Goal: Transaction & Acquisition: Book appointment/travel/reservation

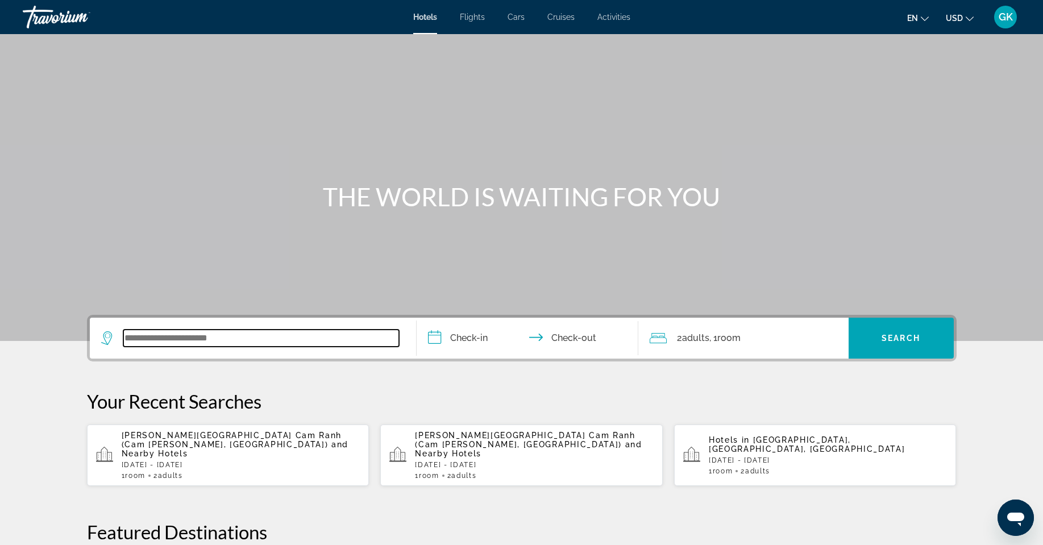
click at [133, 337] on input "Search widget" at bounding box center [261, 338] width 276 height 17
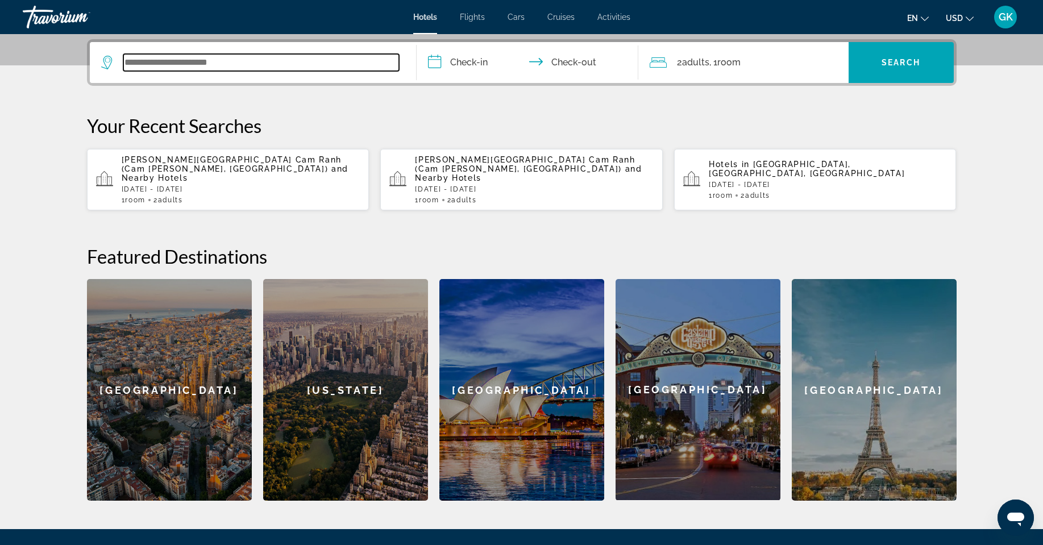
scroll to position [278, 0]
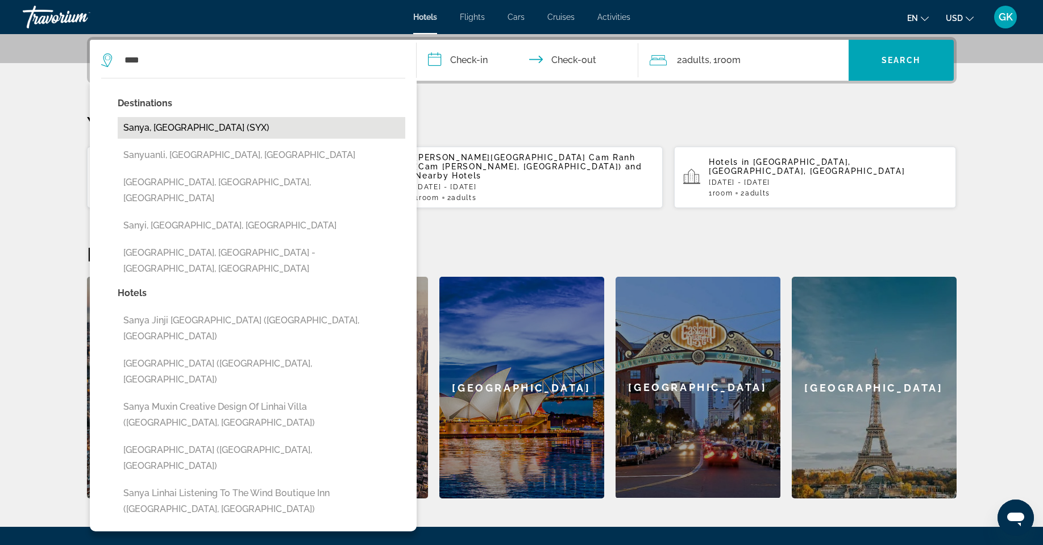
click at [159, 125] on button "Sanya, [GEOGRAPHIC_DATA] (SYX)" at bounding box center [262, 128] width 288 height 22
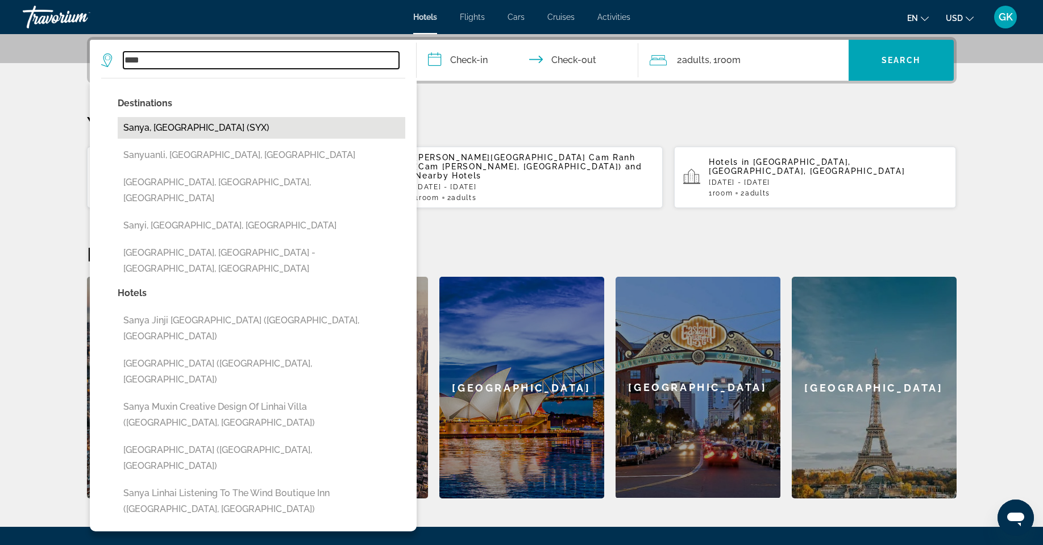
type input "**********"
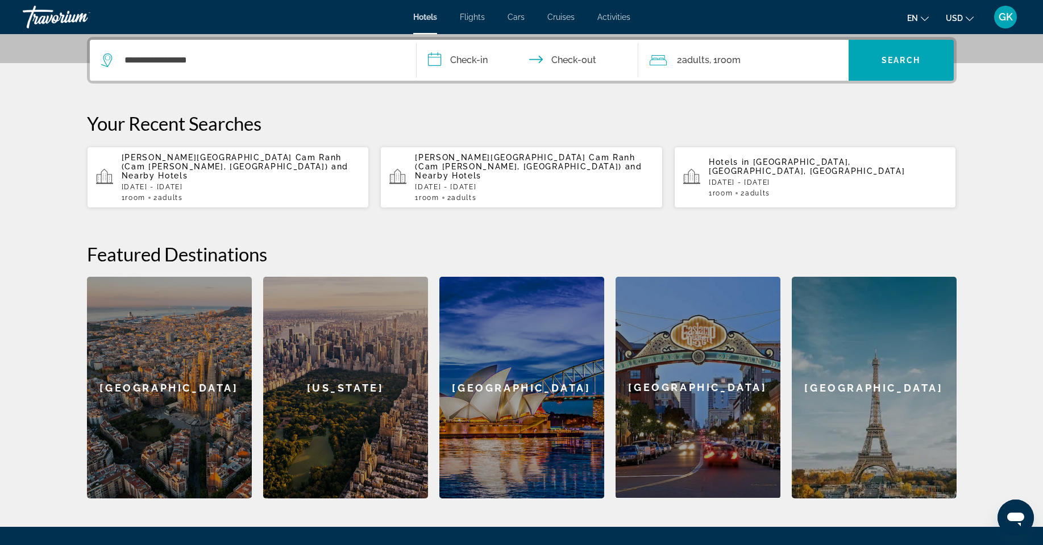
click at [556, 68] on input "**********" at bounding box center [530, 62] width 226 height 44
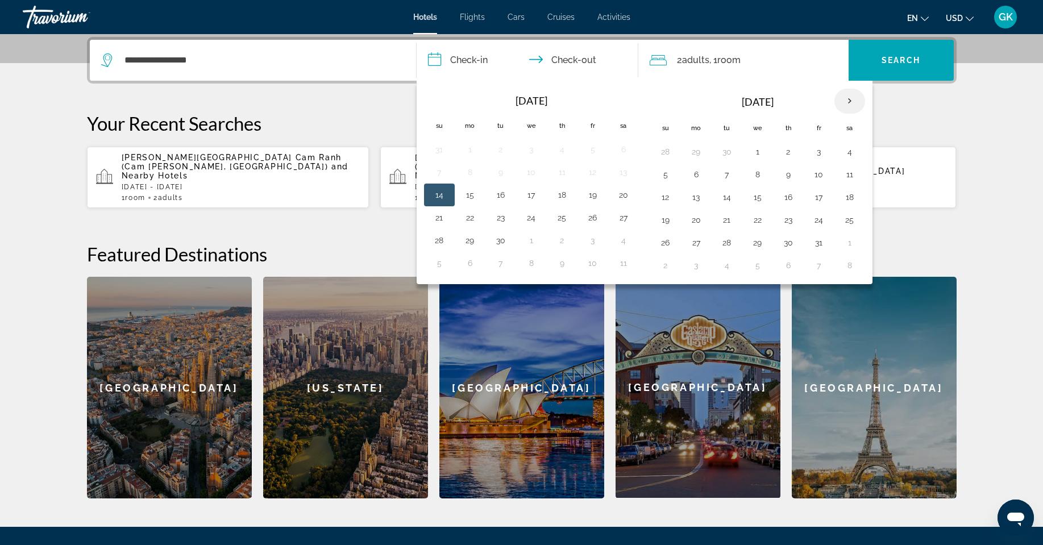
click at [846, 99] on th "Next month" at bounding box center [849, 101] width 31 height 25
click at [755, 199] on button "12" at bounding box center [757, 197] width 18 height 16
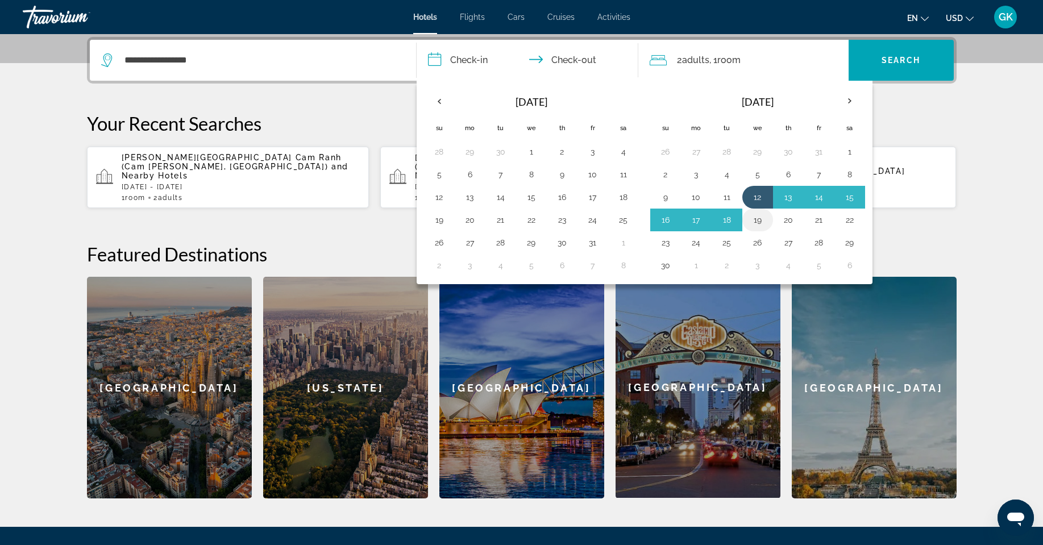
click at [756, 217] on button "19" at bounding box center [757, 220] width 18 height 16
type input "**********"
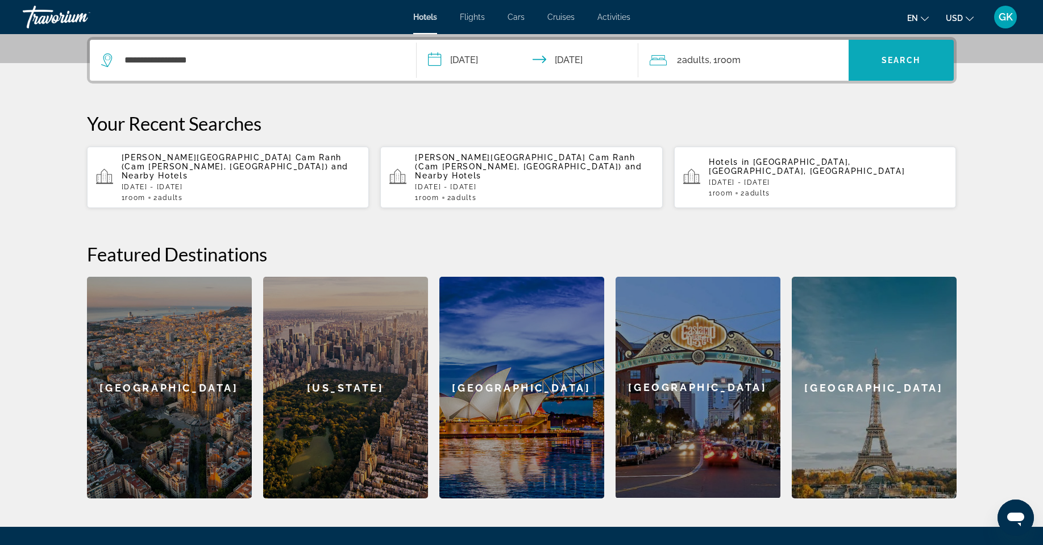
click at [898, 55] on span "Search widget" at bounding box center [900, 60] width 105 height 27
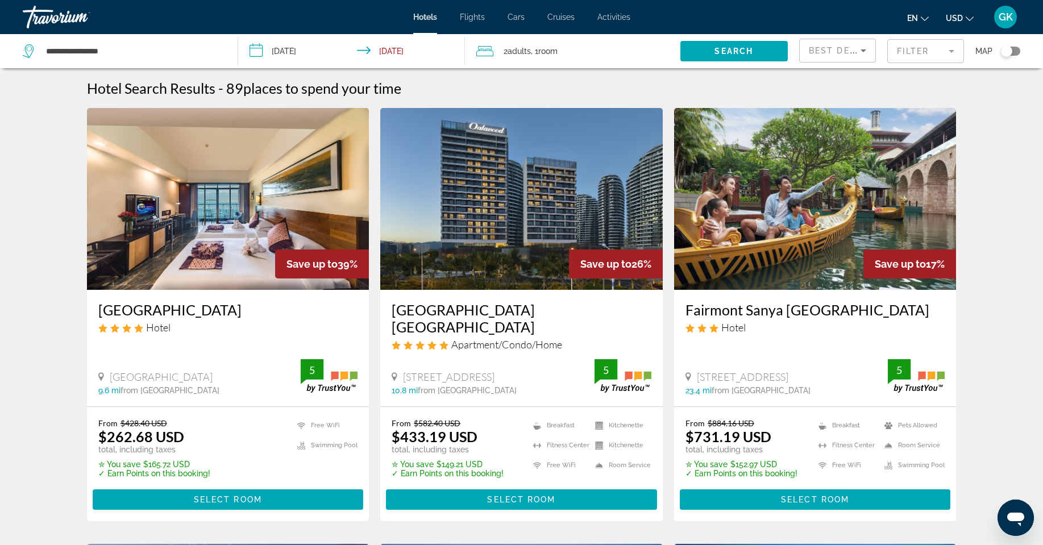
click at [857, 51] on icon "Sort by" at bounding box center [863, 51] width 14 height 14
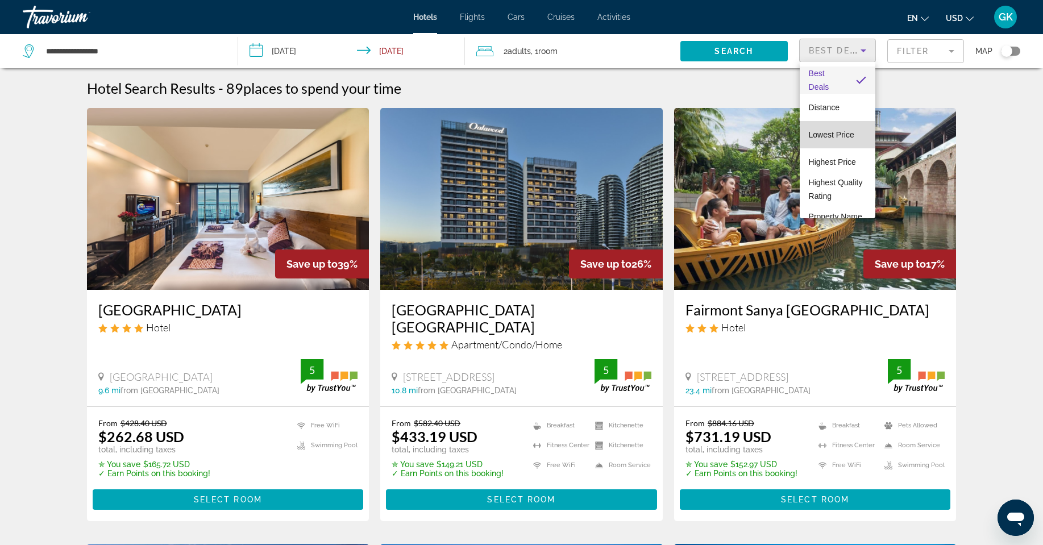
click at [839, 135] on span "Lowest Price" at bounding box center [831, 134] width 45 height 9
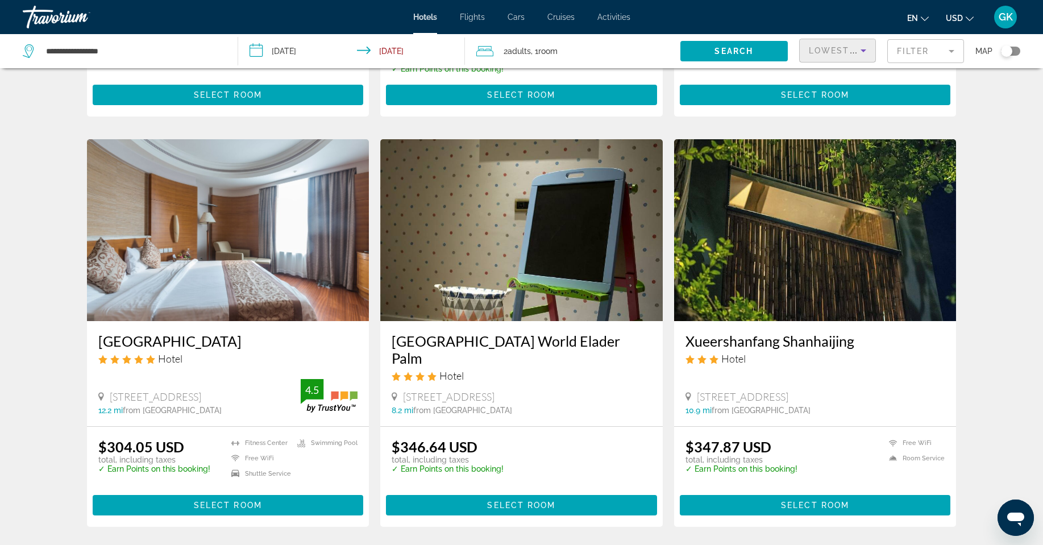
scroll to position [398, 0]
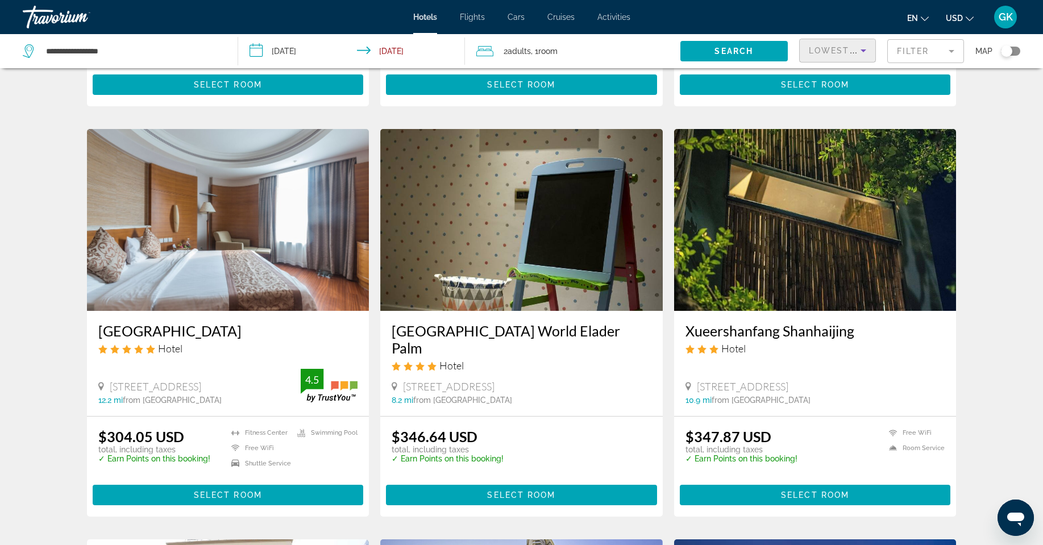
click at [154, 333] on h3 "[GEOGRAPHIC_DATA]" at bounding box center [228, 330] width 260 height 17
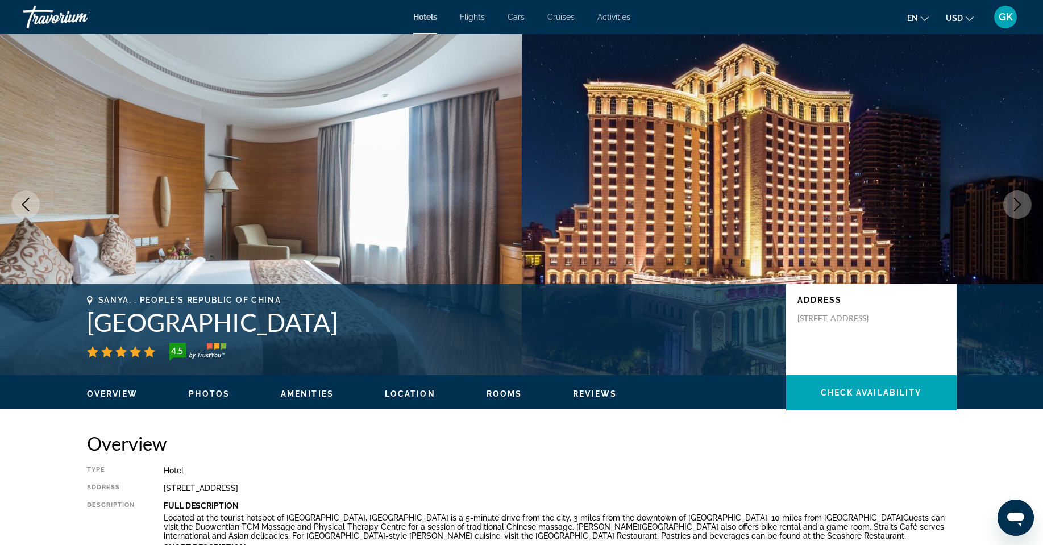
click at [1012, 209] on icon "Next image" at bounding box center [1017, 205] width 14 height 14
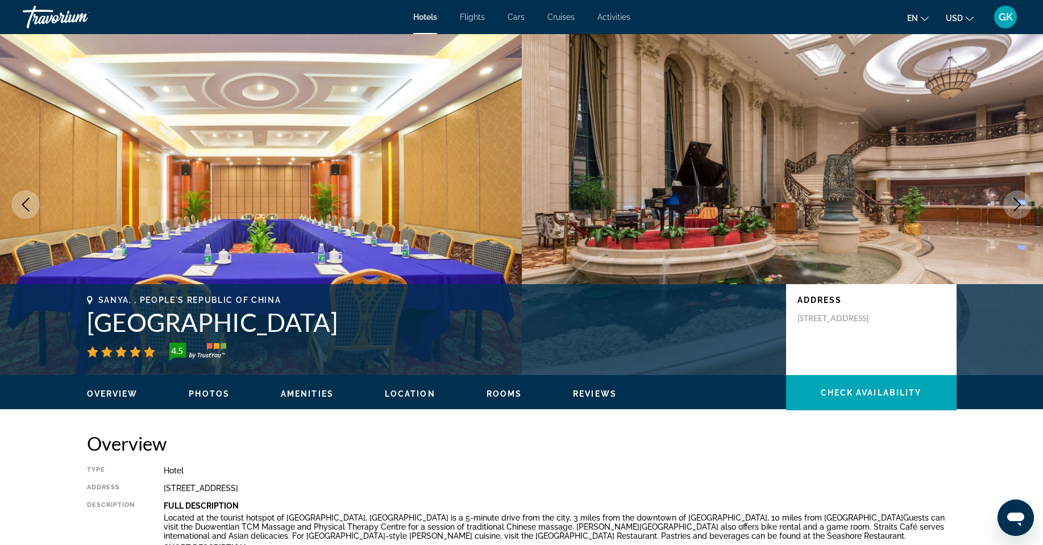
click at [1012, 209] on icon "Next image" at bounding box center [1017, 205] width 14 height 14
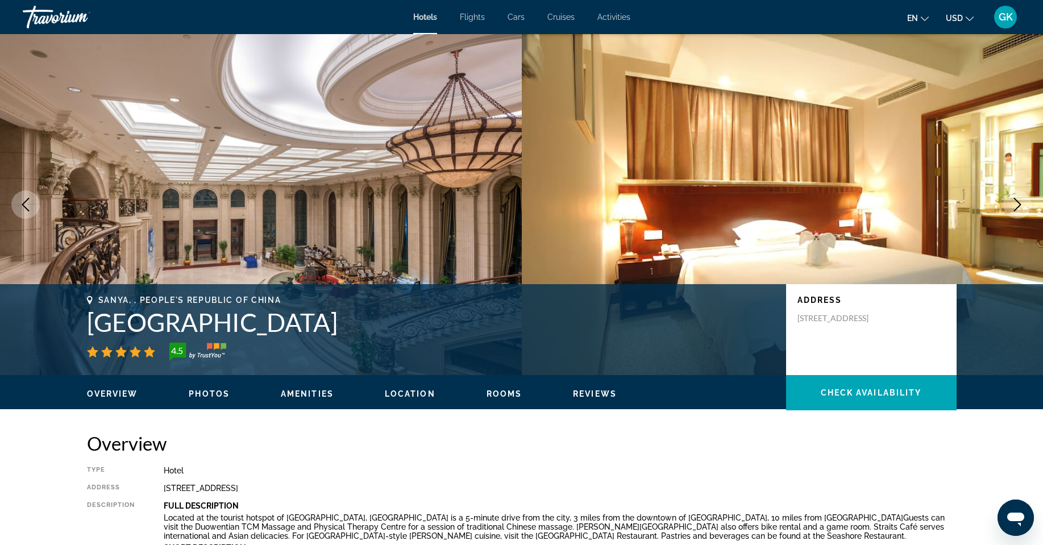
click at [1012, 209] on icon "Next image" at bounding box center [1017, 205] width 14 height 14
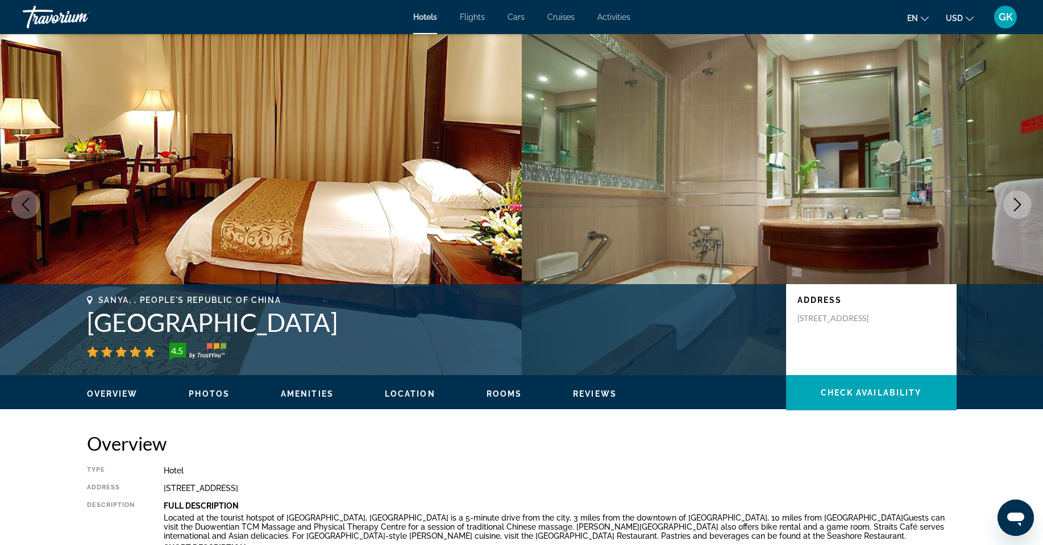
click at [1012, 209] on icon "Next image" at bounding box center [1017, 205] width 14 height 14
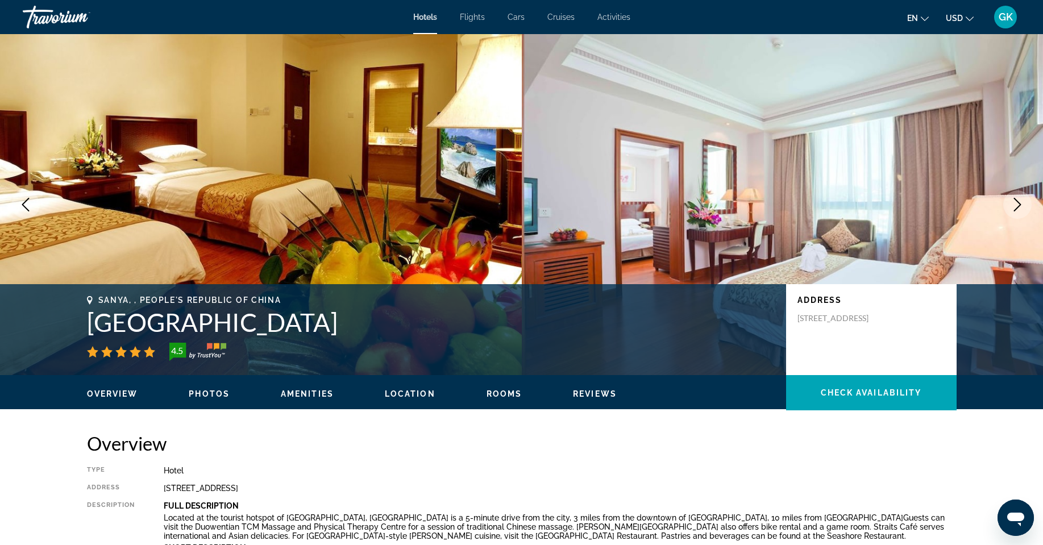
click at [1012, 209] on icon "Next image" at bounding box center [1017, 205] width 14 height 14
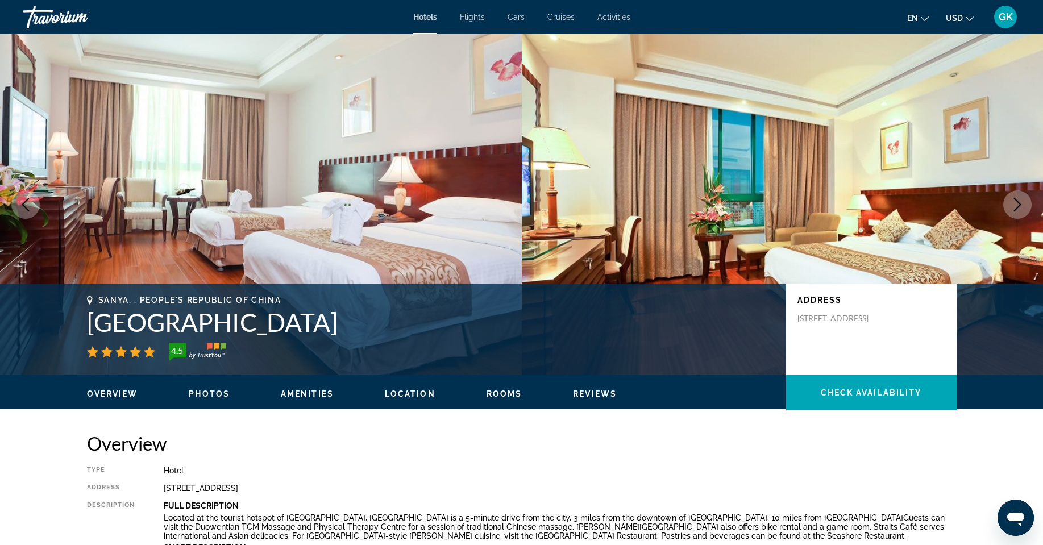
click at [1012, 209] on icon "Next image" at bounding box center [1017, 205] width 14 height 14
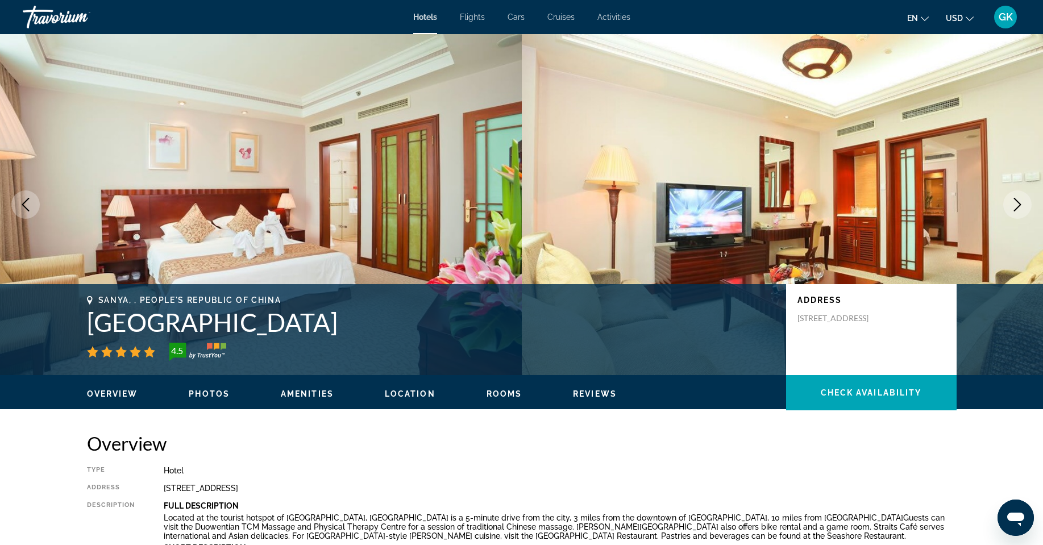
click at [1012, 209] on icon "Next image" at bounding box center [1017, 205] width 14 height 14
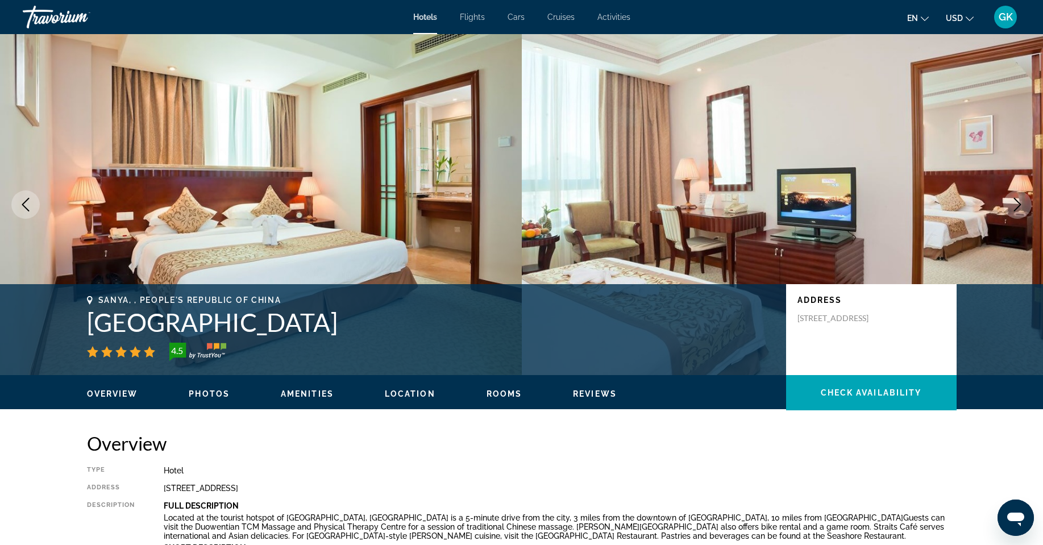
click at [1012, 209] on icon "Next image" at bounding box center [1017, 205] width 14 height 14
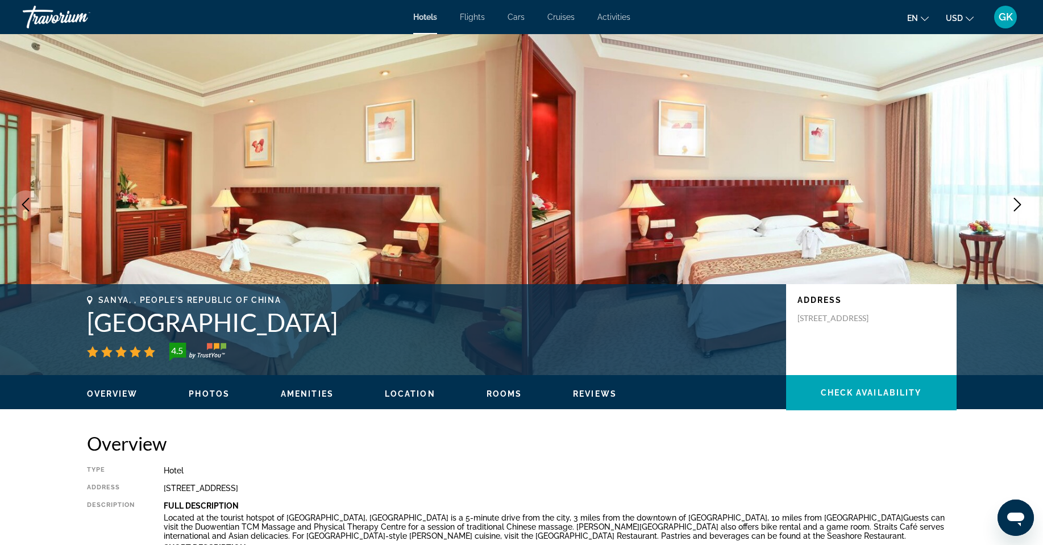
click at [1012, 209] on icon "Next image" at bounding box center [1017, 205] width 14 height 14
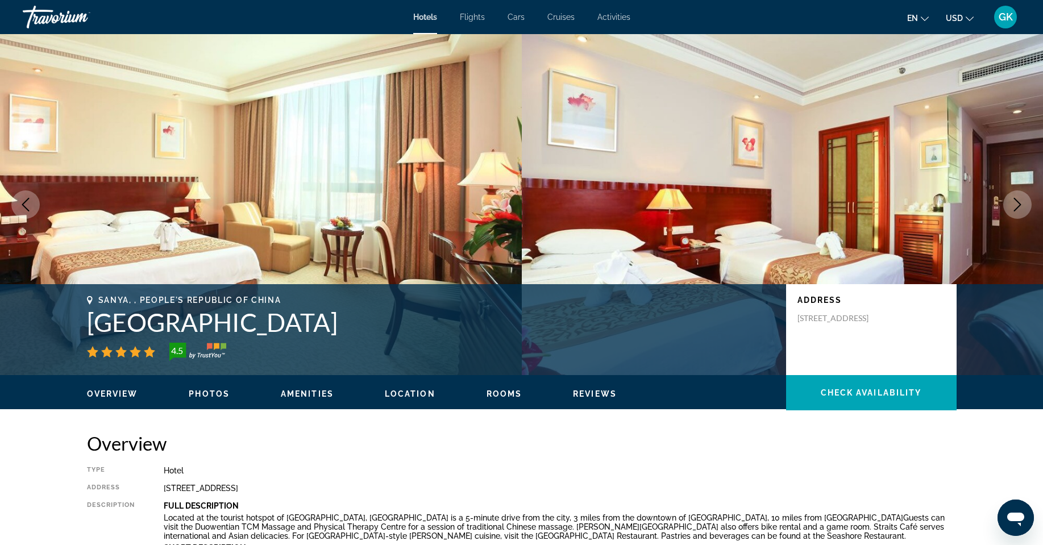
click at [1012, 209] on icon "Next image" at bounding box center [1017, 205] width 14 height 14
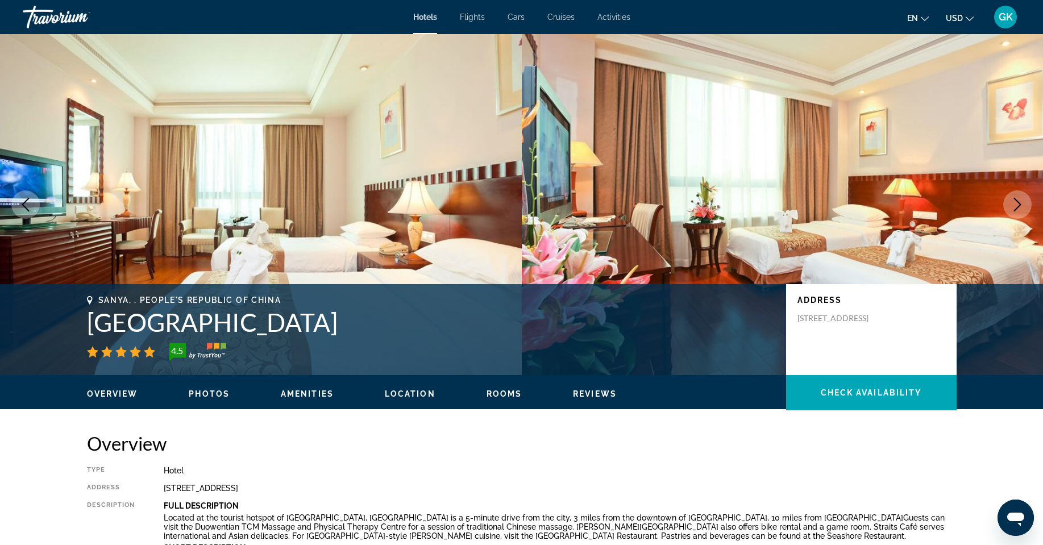
click at [1012, 209] on icon "Next image" at bounding box center [1017, 205] width 14 height 14
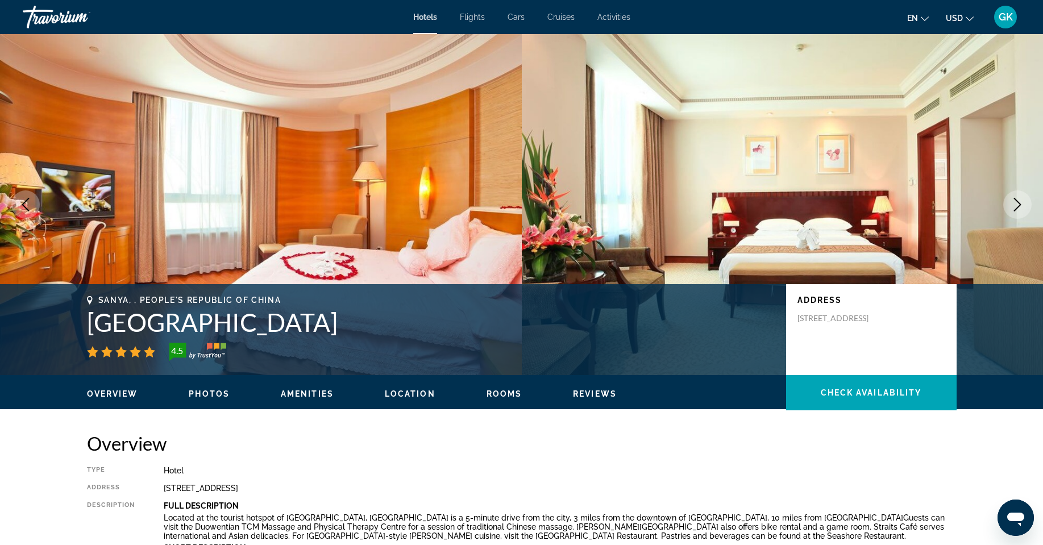
click at [1012, 209] on icon "Next image" at bounding box center [1017, 205] width 14 height 14
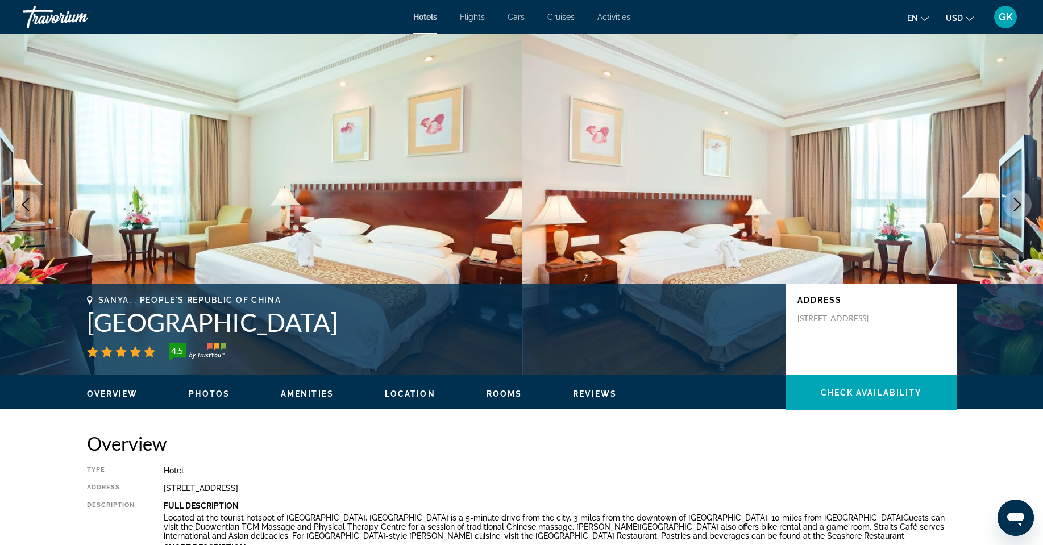
click at [1012, 209] on icon "Next image" at bounding box center [1017, 205] width 14 height 14
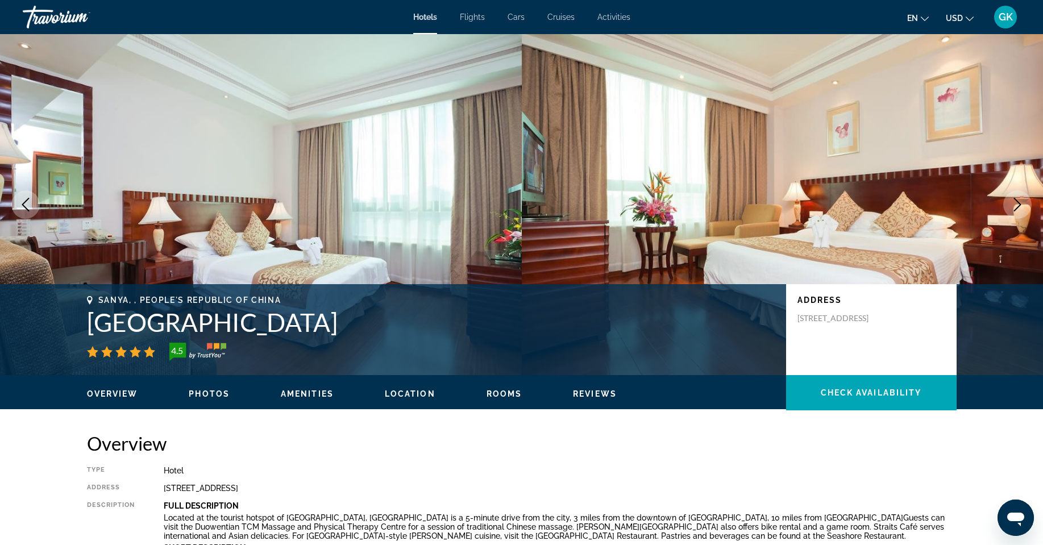
click at [1012, 209] on icon "Next image" at bounding box center [1017, 205] width 14 height 14
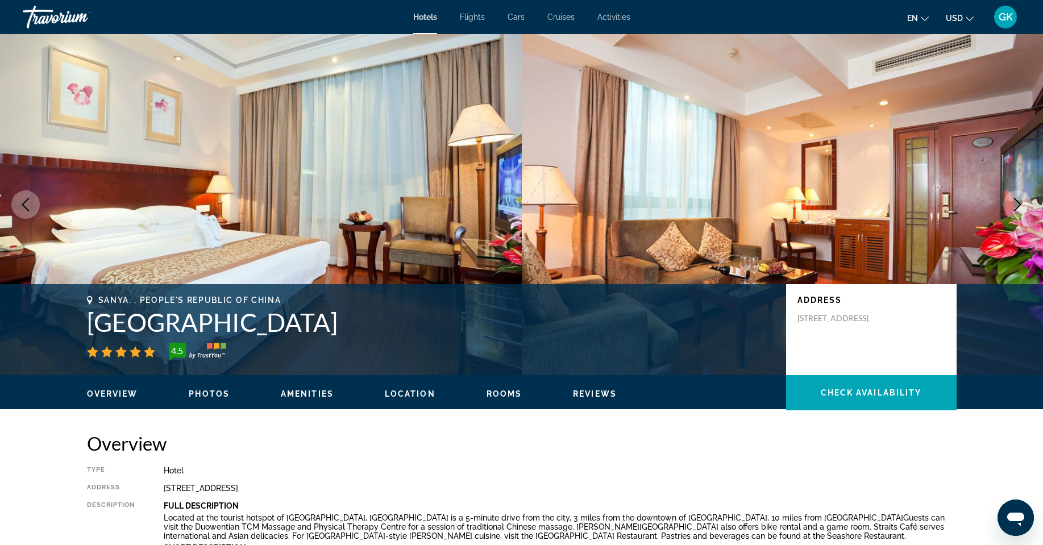
click at [1012, 209] on icon "Next image" at bounding box center [1017, 205] width 14 height 14
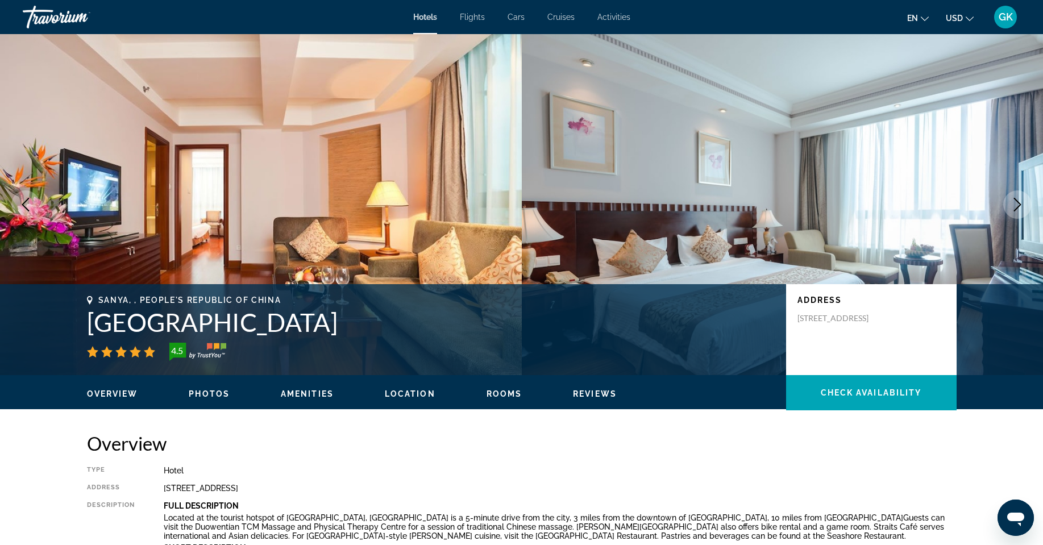
click at [1012, 209] on icon "Next image" at bounding box center [1017, 205] width 14 height 14
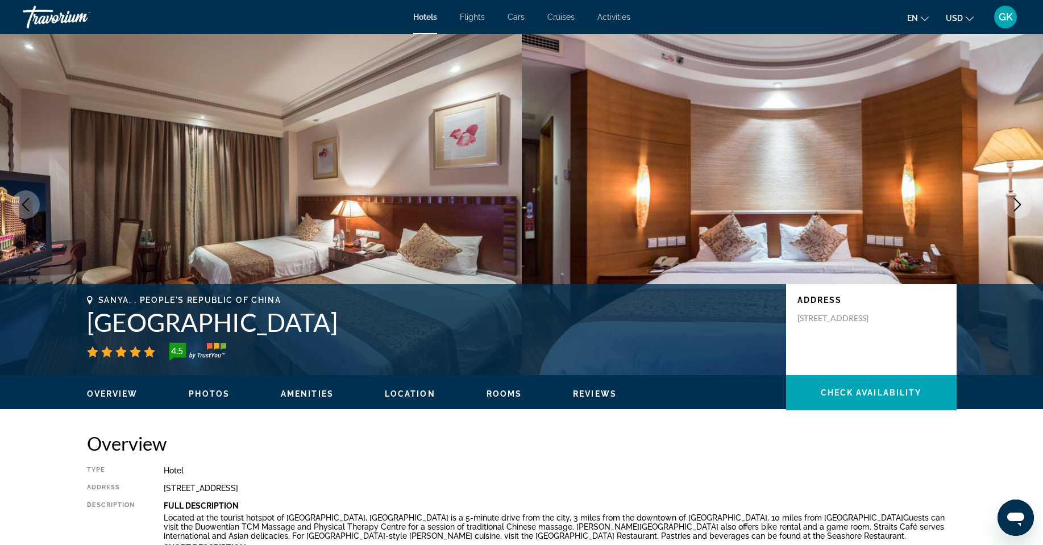
click at [1012, 209] on icon "Next image" at bounding box center [1017, 205] width 14 height 14
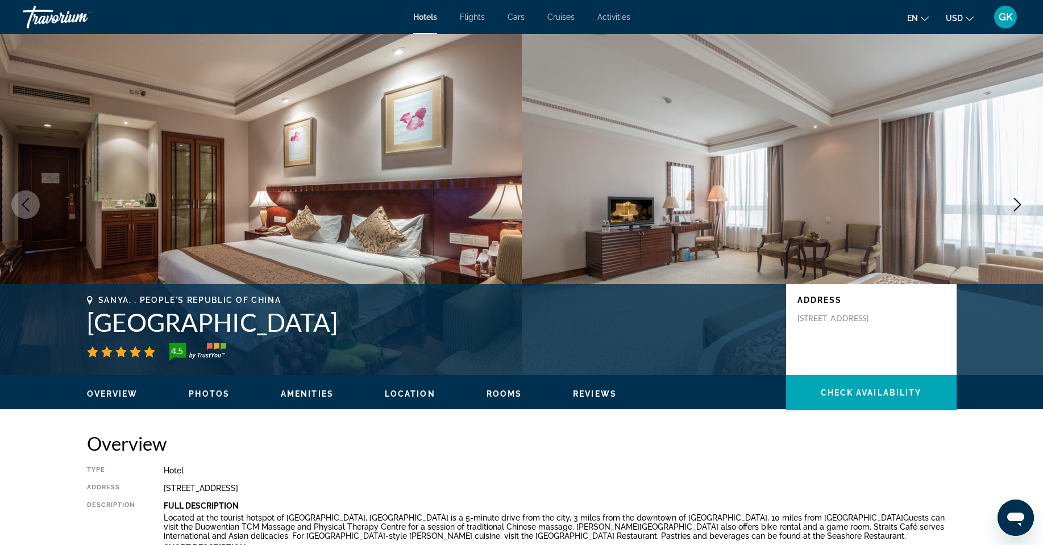
click at [1012, 209] on icon "Next image" at bounding box center [1017, 205] width 14 height 14
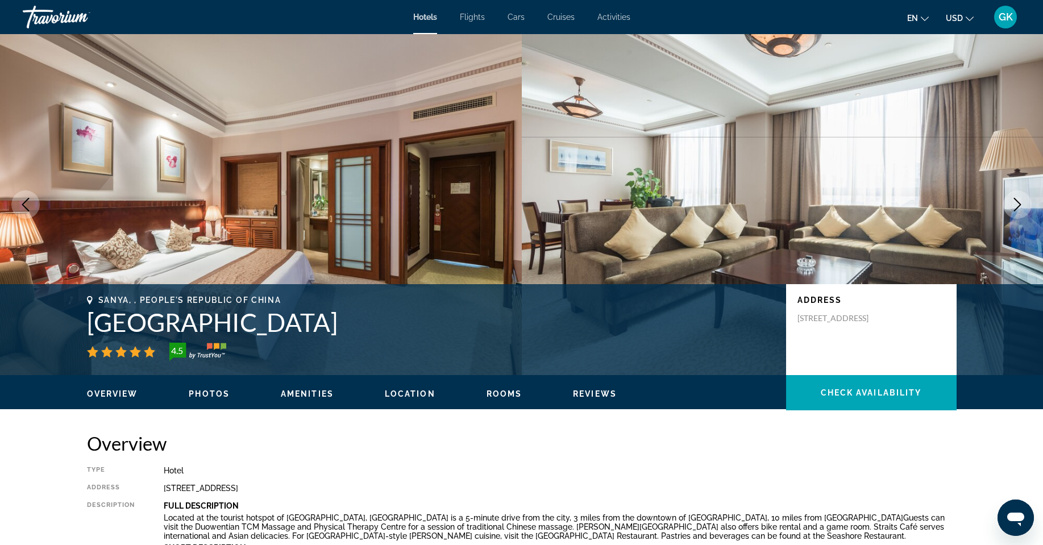
click at [1012, 209] on icon "Next image" at bounding box center [1017, 205] width 14 height 14
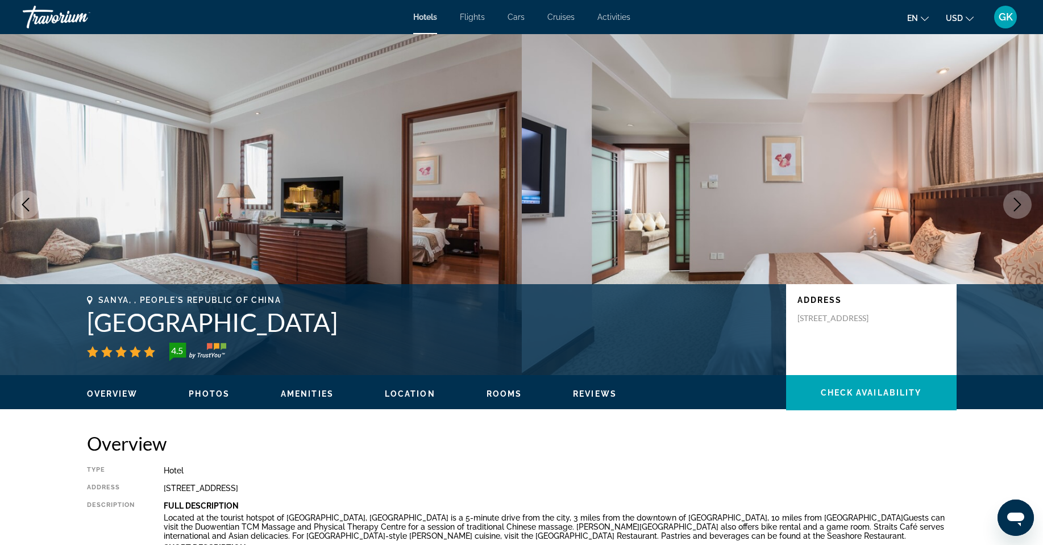
click at [1012, 209] on icon "Next image" at bounding box center [1017, 205] width 14 height 14
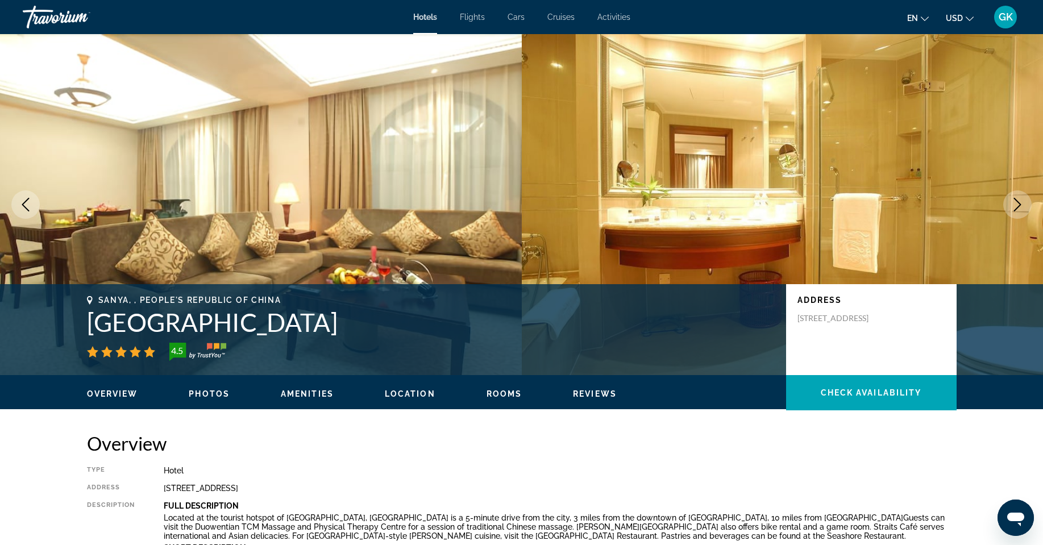
click at [1012, 209] on icon "Next image" at bounding box center [1017, 205] width 14 height 14
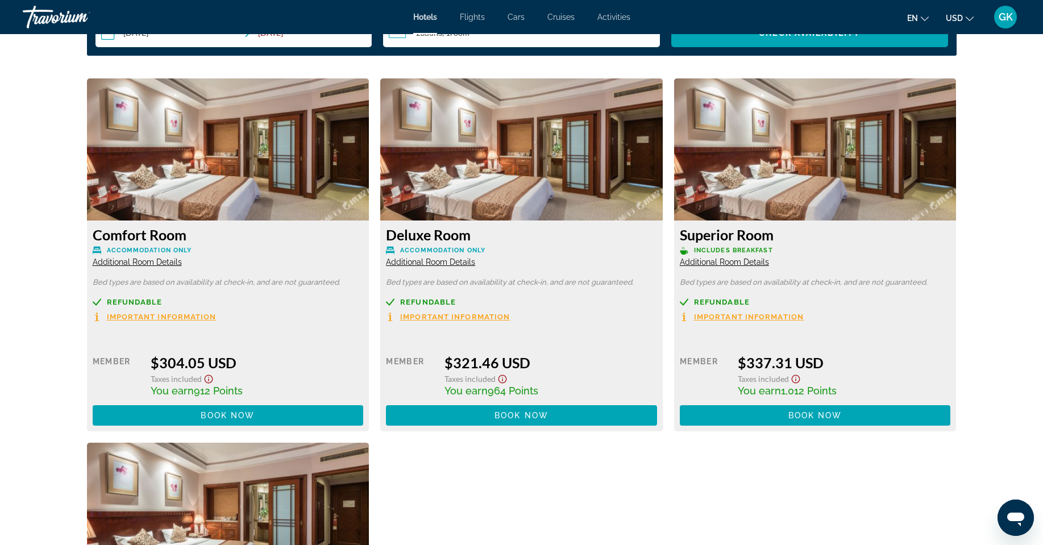
scroll to position [1534, 0]
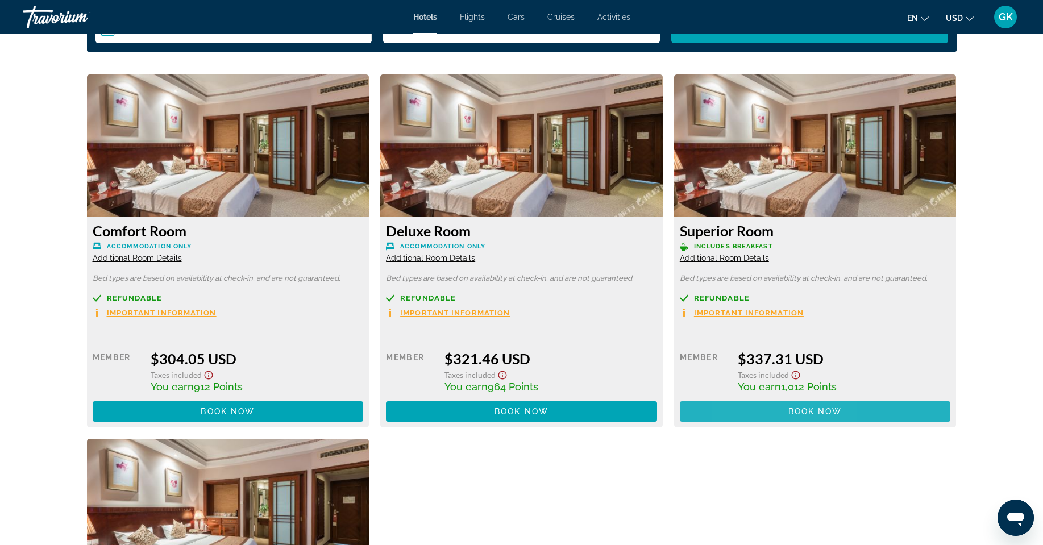
click at [759, 406] on span "Main content" at bounding box center [815, 411] width 271 height 27
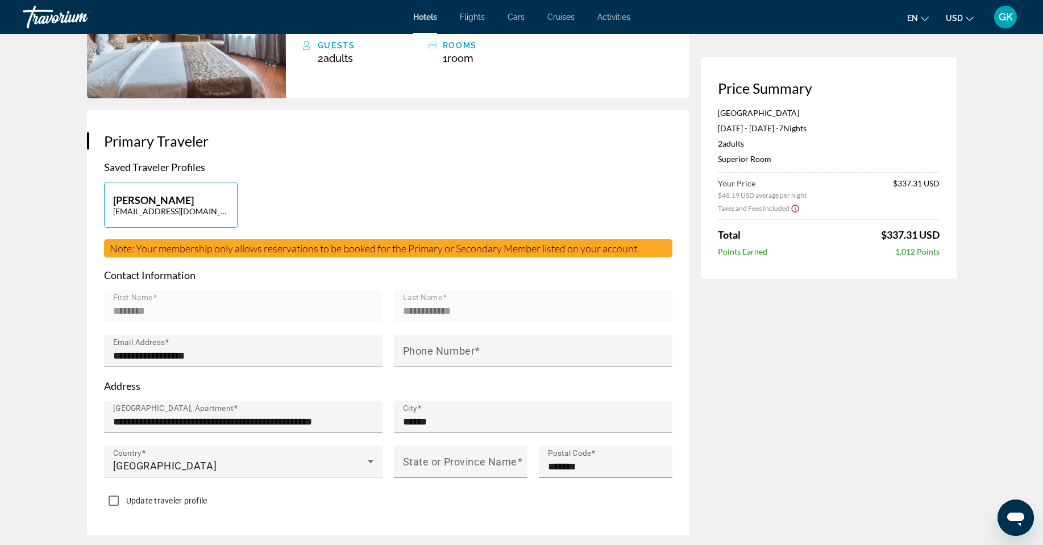
scroll to position [227, 0]
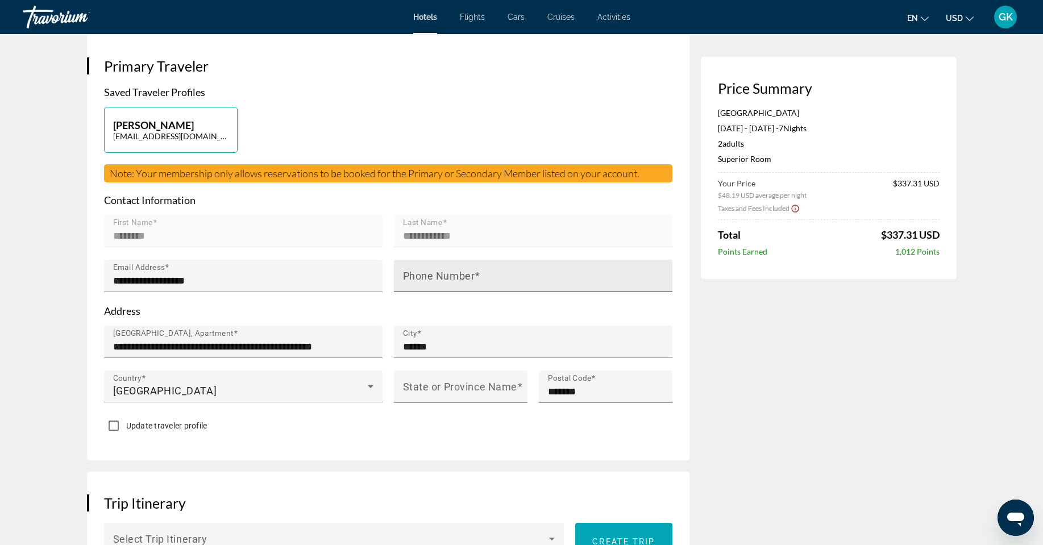
click at [414, 272] on mat-label "Phone Number" at bounding box center [439, 276] width 72 height 12
click at [414, 274] on input "Phone Number" at bounding box center [536, 281] width 267 height 14
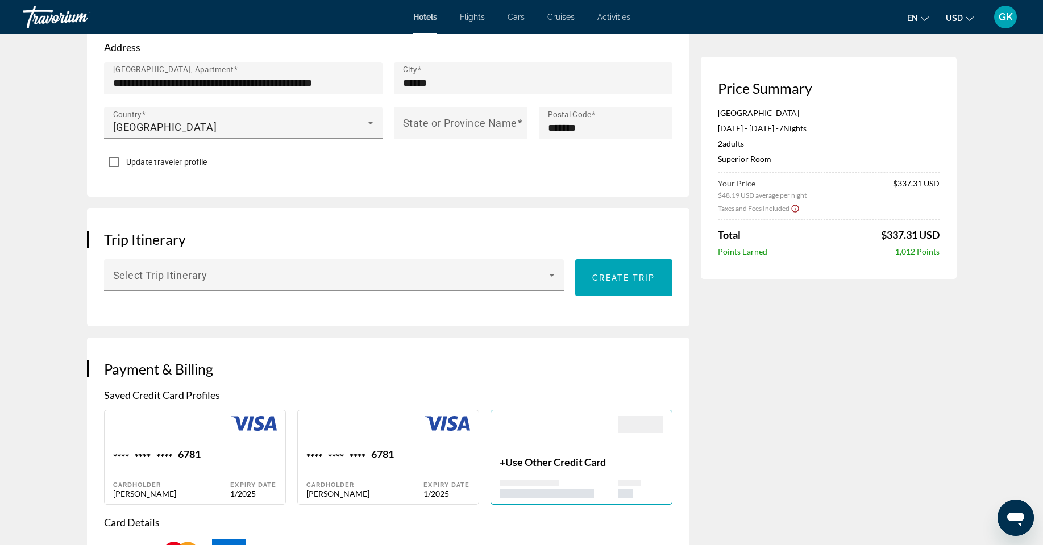
scroll to position [511, 0]
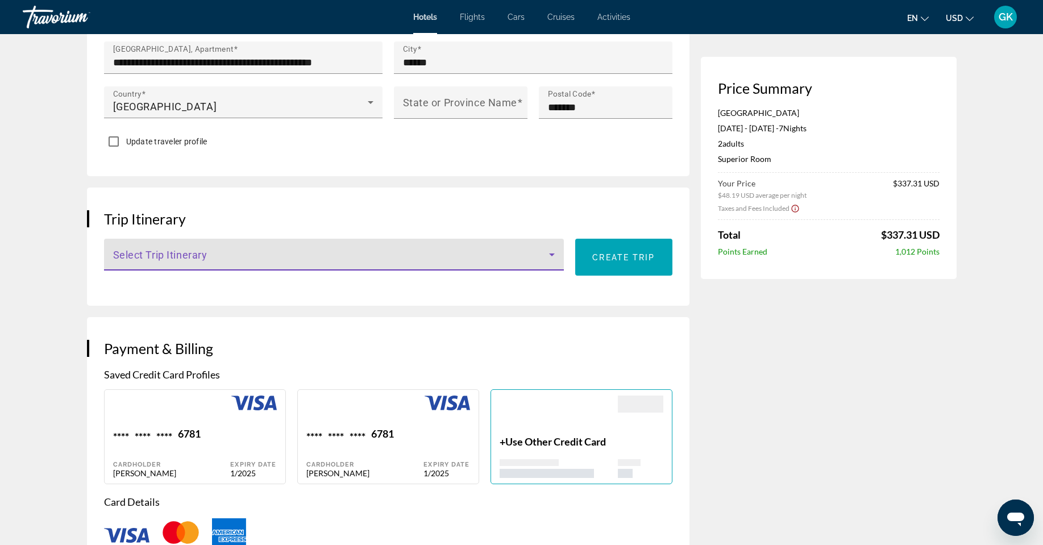
click at [128, 252] on span "Main content" at bounding box center [331, 259] width 436 height 14
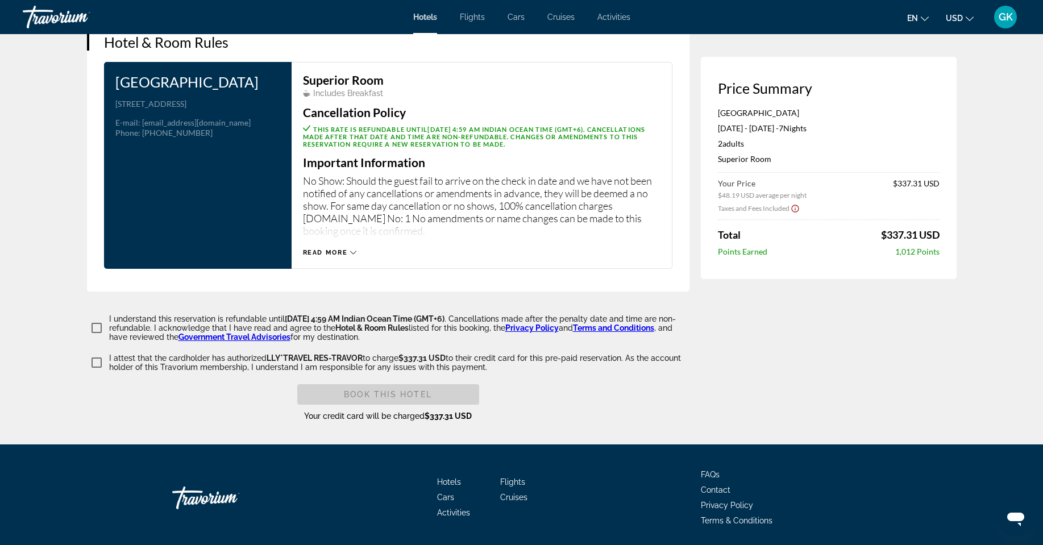
scroll to position [1451, 0]
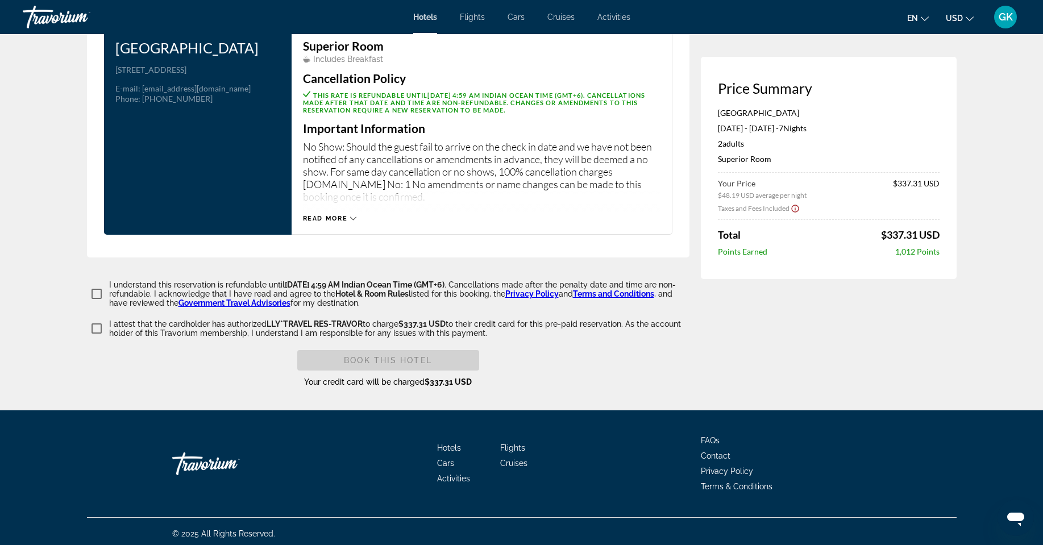
click at [97, 291] on div at bounding box center [521, 272] width 1043 height 545
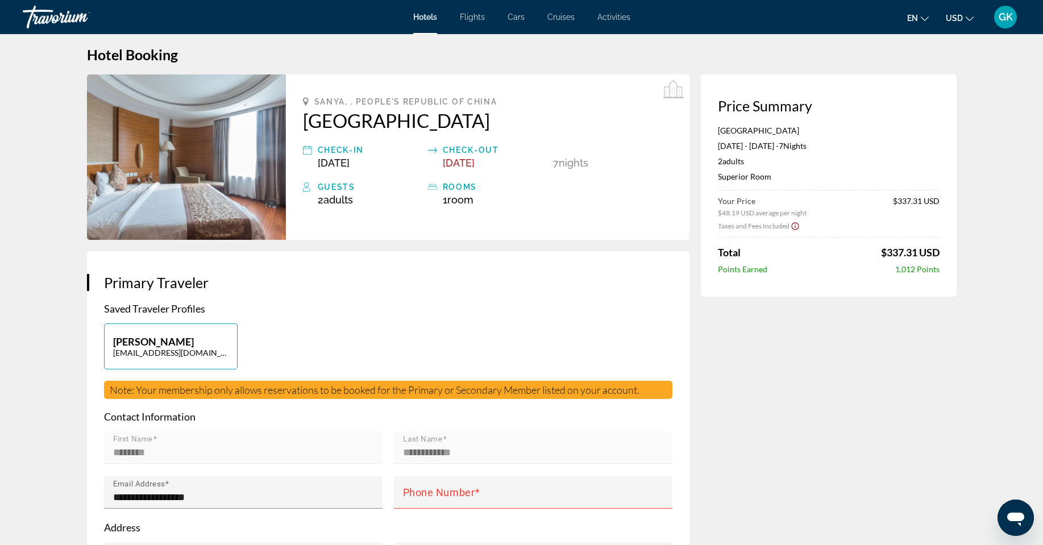
scroll to position [0, 0]
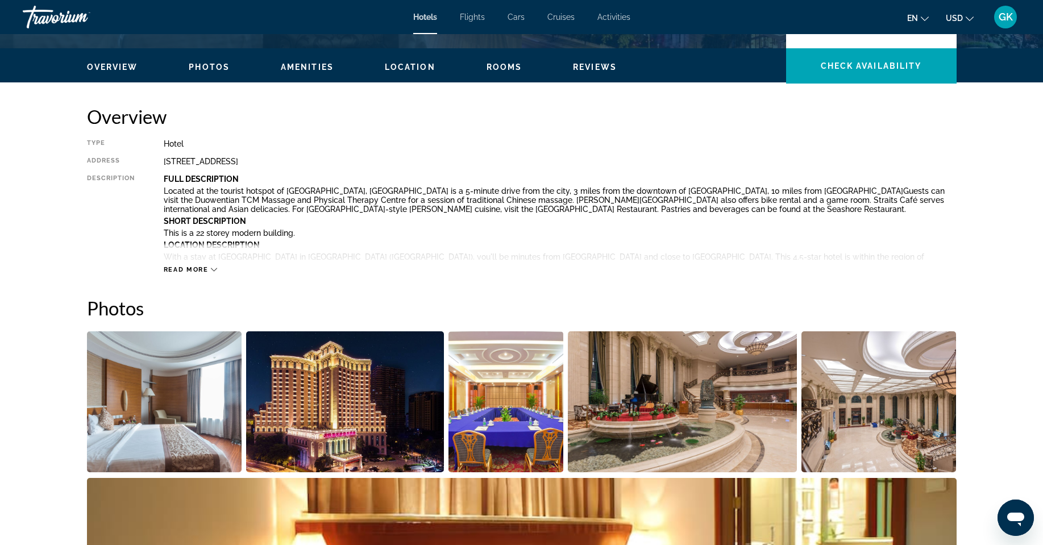
scroll to position [341, 0]
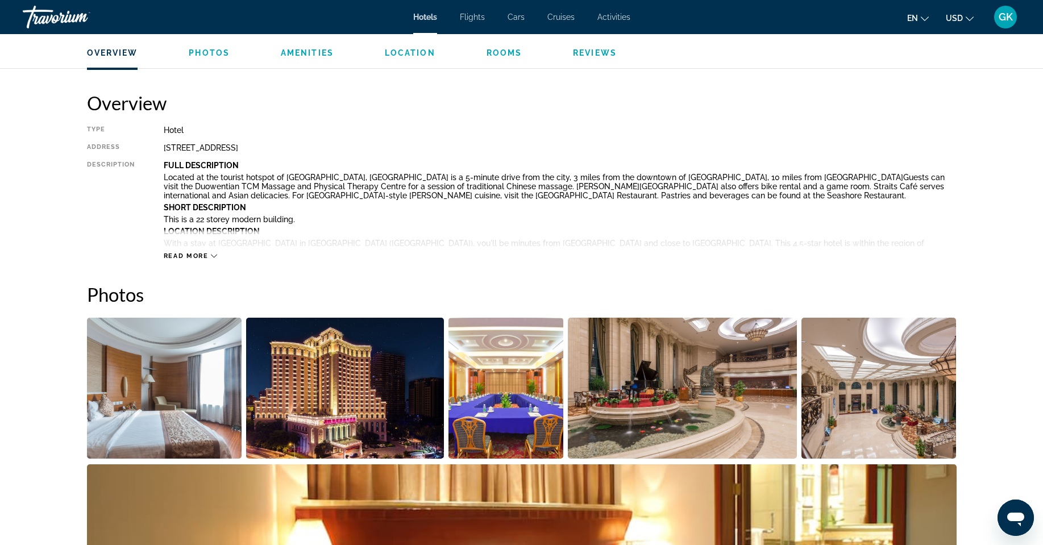
drag, startPoint x: 732, startPoint y: 192, endPoint x: 664, endPoint y: 193, distance: 68.2
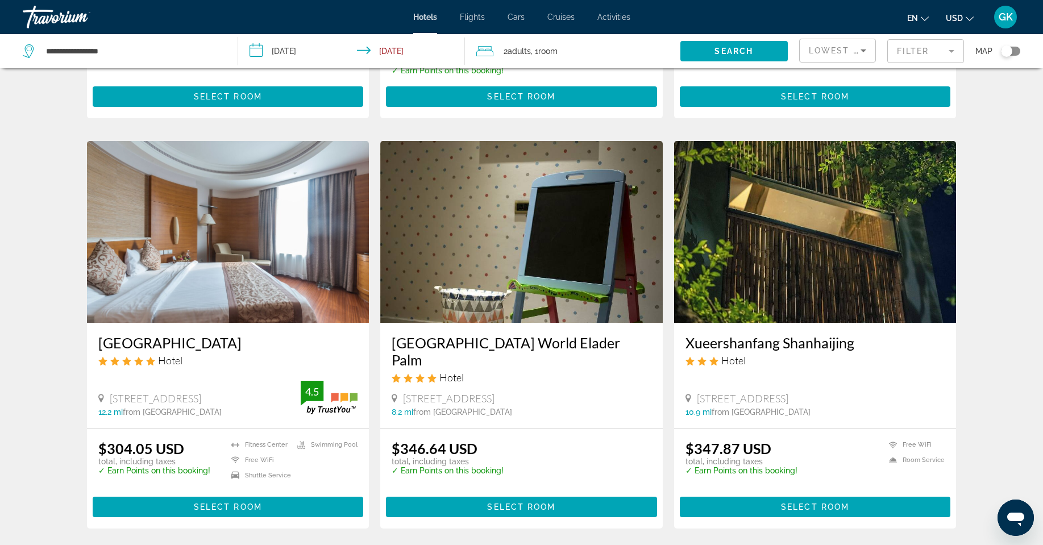
scroll to position [398, 0]
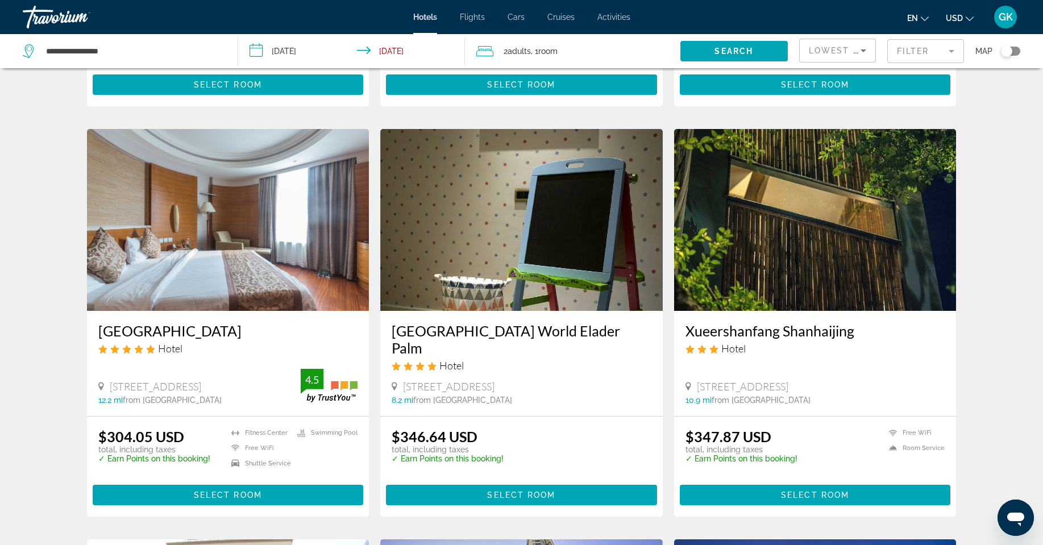
click at [157, 328] on h3 "[GEOGRAPHIC_DATA]" at bounding box center [228, 330] width 260 height 17
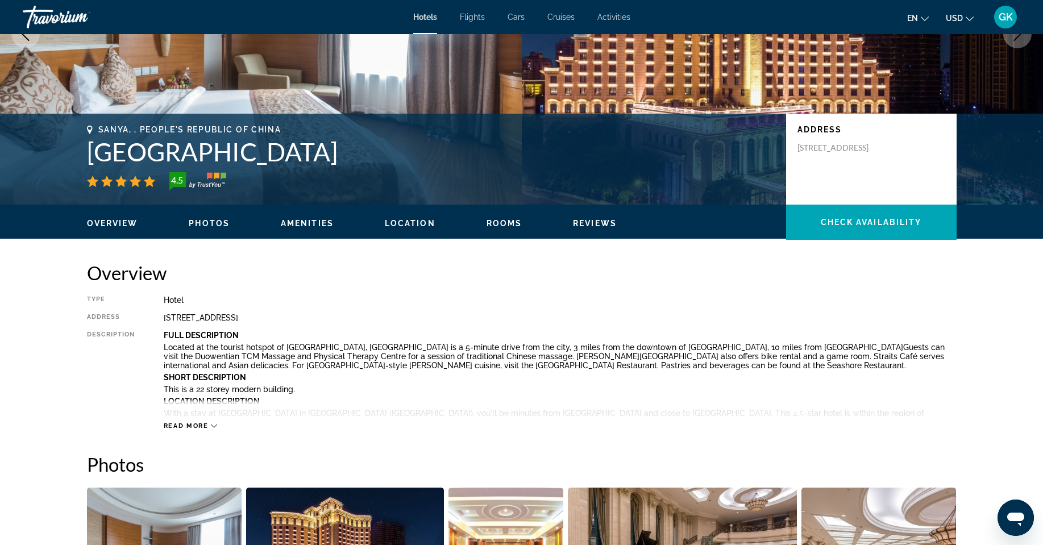
scroll to position [227, 0]
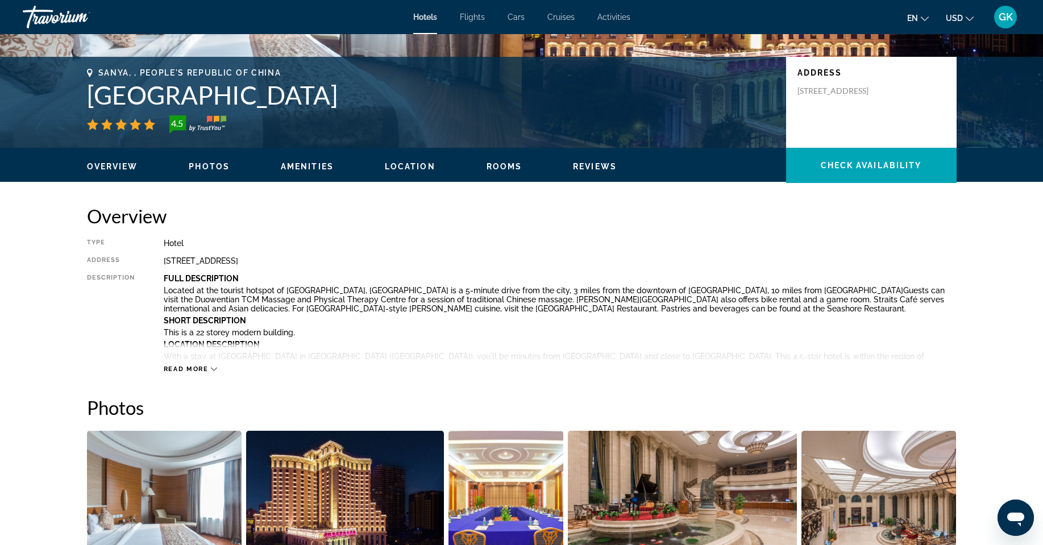
click at [158, 282] on div "Type Hotel Address [STREET_ADDRESS], [GEOGRAPHIC_DATA] Description Full Descrip…" at bounding box center [521, 306] width 869 height 135
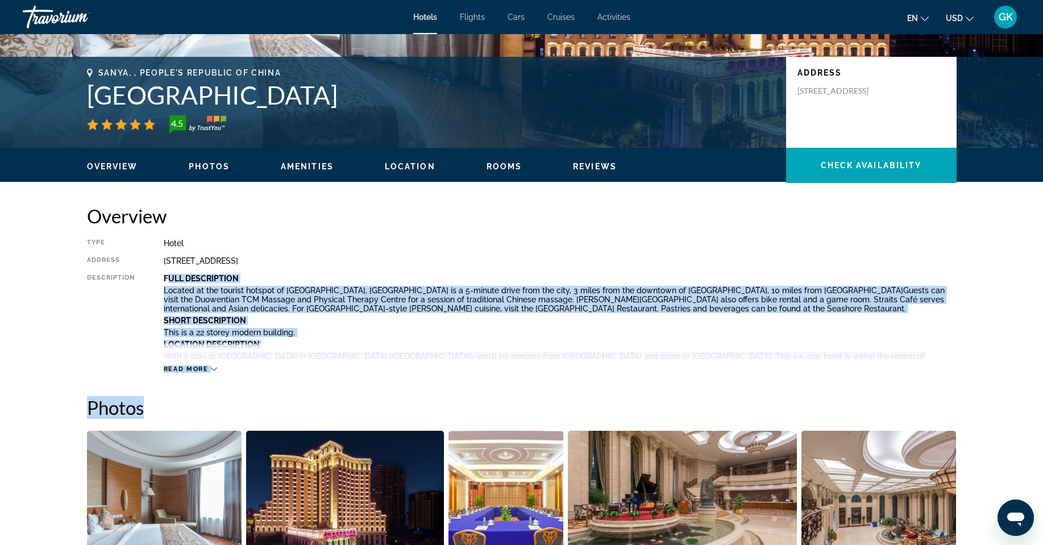
drag, startPoint x: 158, startPoint y: 282, endPoint x: 878, endPoint y: 377, distance: 726.2
drag, startPoint x: 201, startPoint y: 297, endPoint x: 181, endPoint y: 311, distance: 24.0
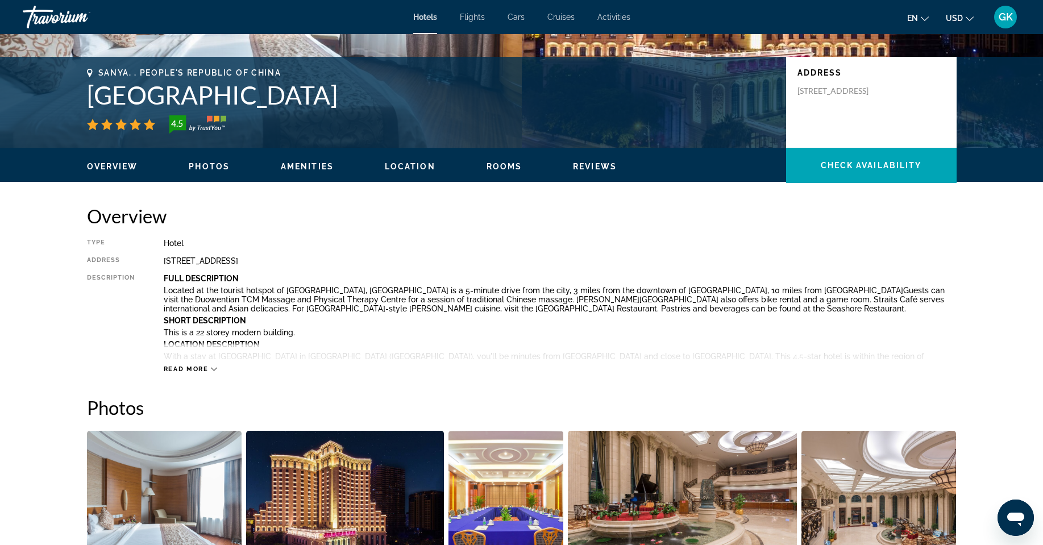
click at [730, 254] on div "Type Hotel Address [STREET_ADDRESS], [GEOGRAPHIC_DATA] Description Full Descrip…" at bounding box center [521, 306] width 869 height 135
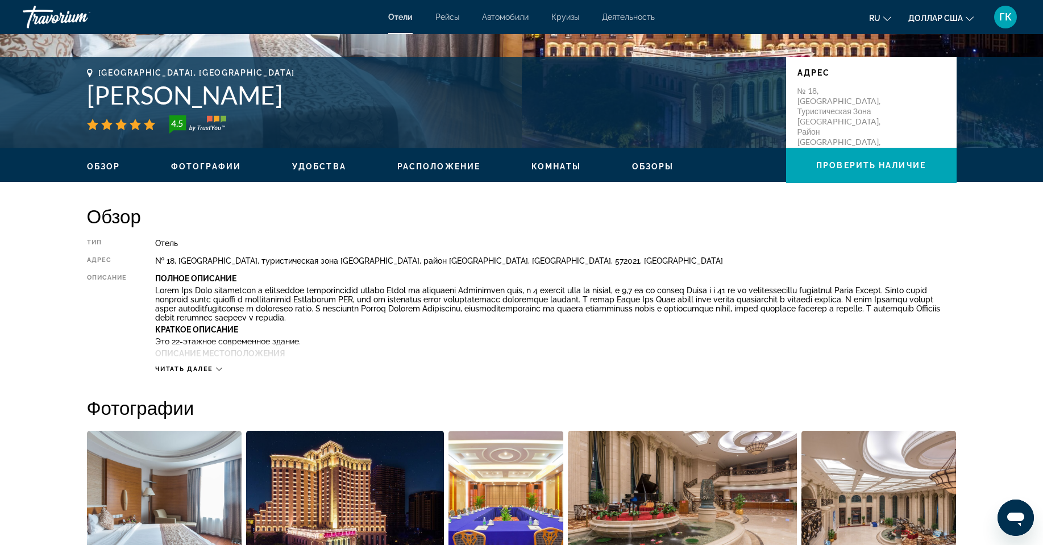
click at [157, 371] on font "Читать далее" at bounding box center [184, 368] width 58 height 7
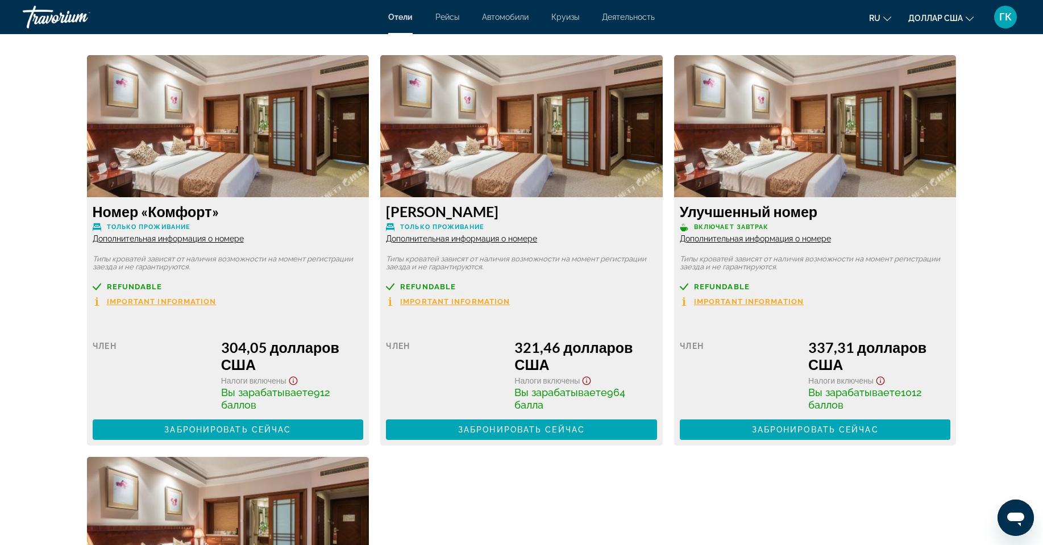
scroll to position [1875, 0]
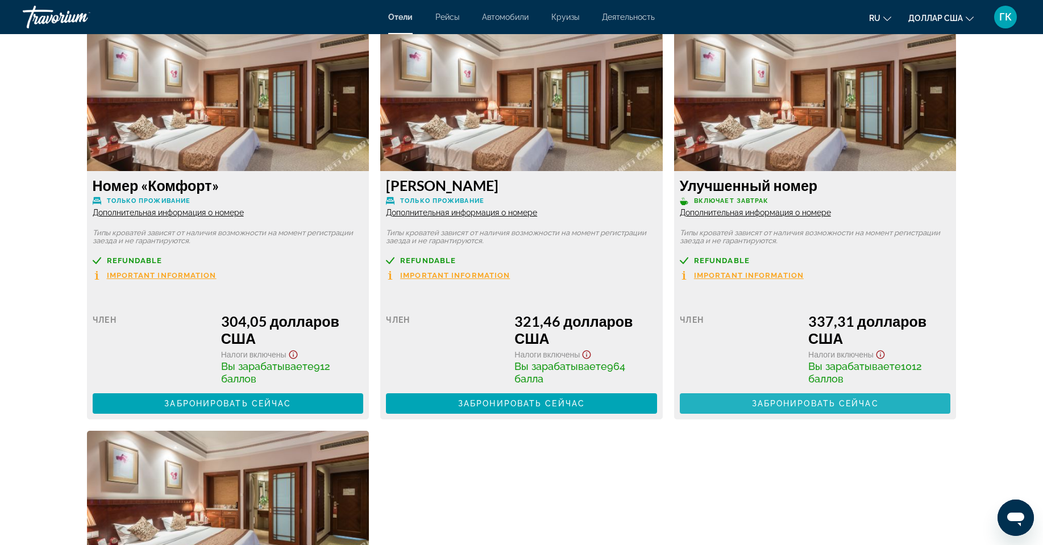
click at [813, 406] on font "Забронировать сейчас" at bounding box center [815, 403] width 127 height 9
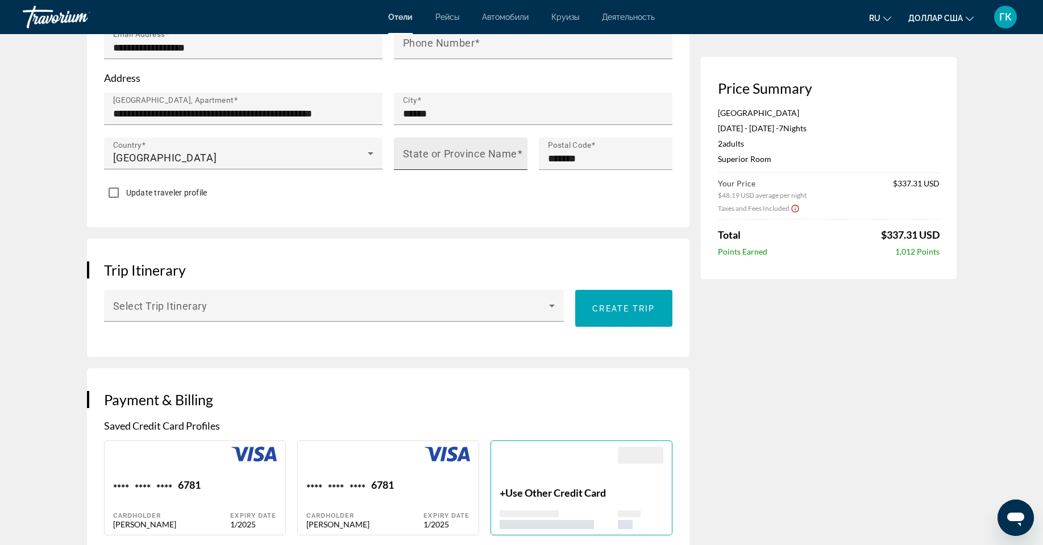
scroll to position [455, 0]
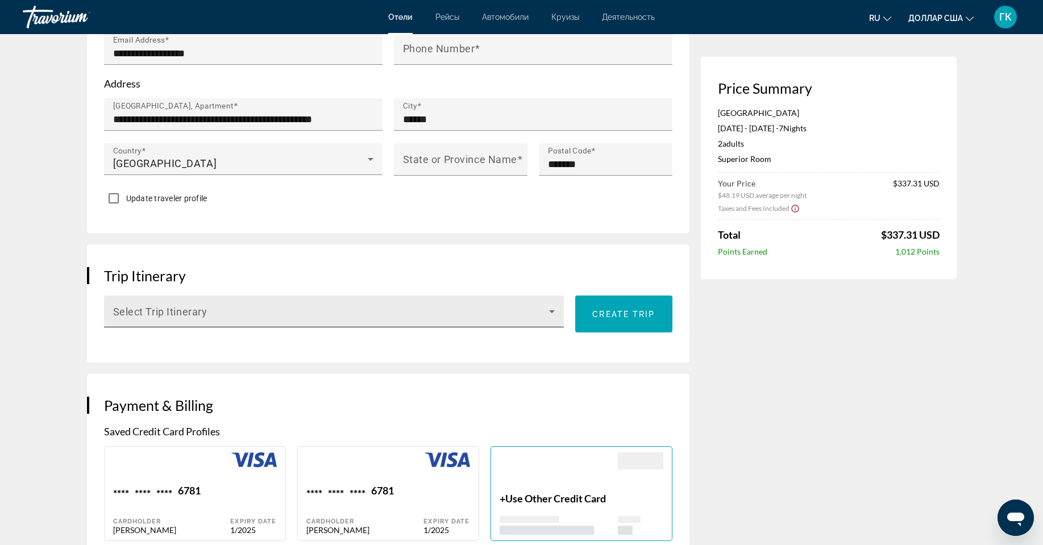
click at [232, 305] on div "Select Trip Itinerary" at bounding box center [334, 312] width 442 height 32
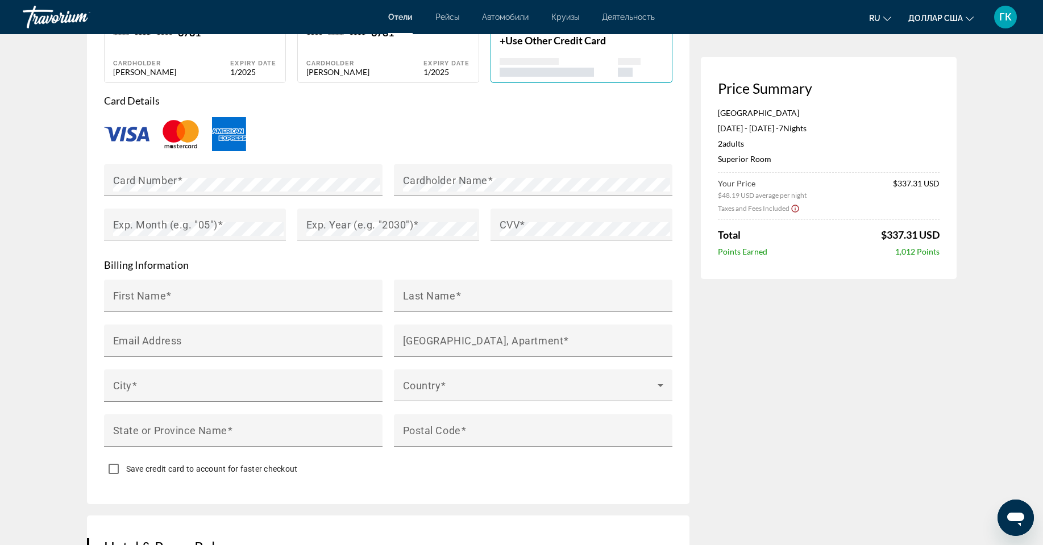
scroll to position [1023, 0]
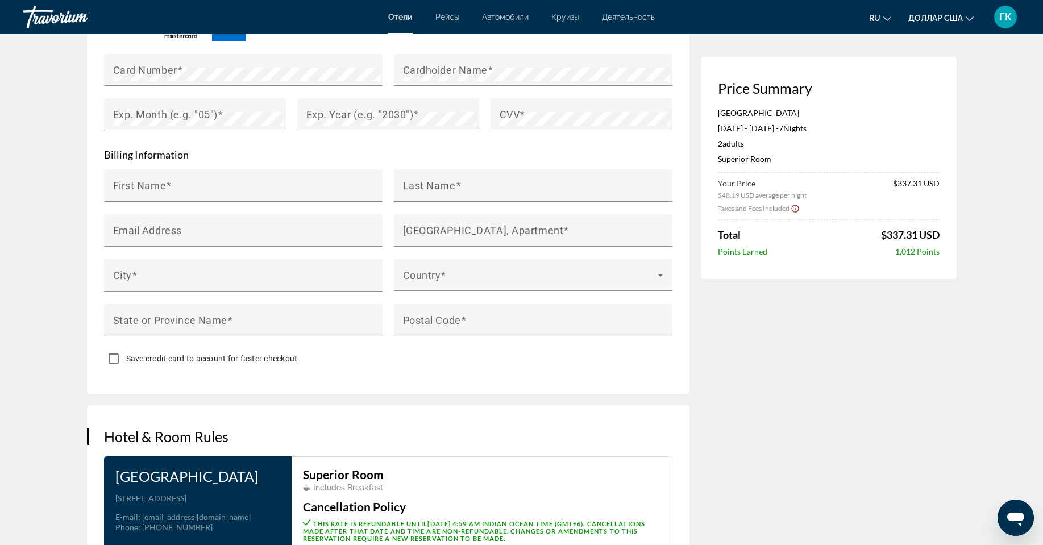
click at [661, 273] on div at bounding box center [521, 272] width 1043 height 545
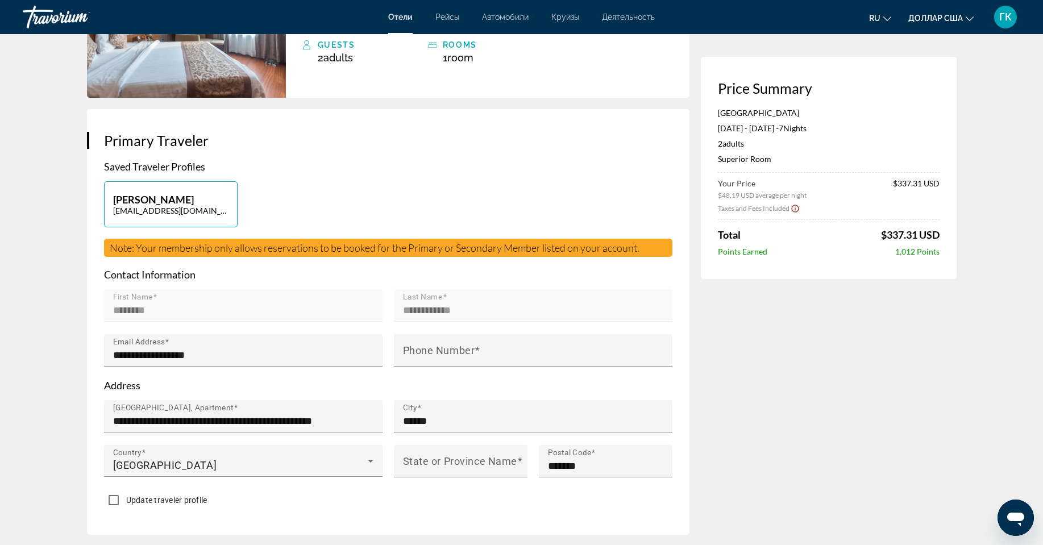
scroll to position [0, 0]
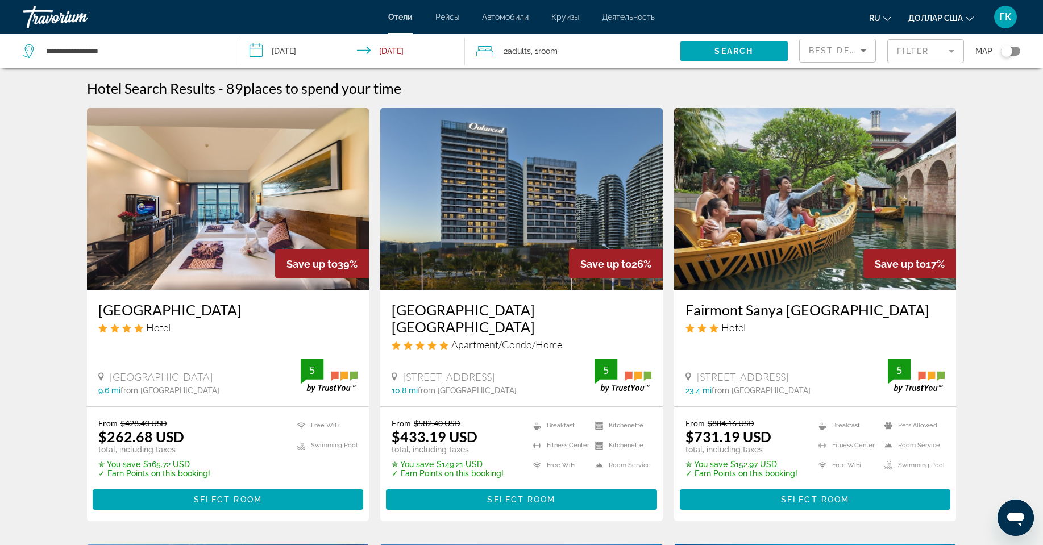
click at [862, 165] on img "Основное содержание" at bounding box center [815, 199] width 282 height 182
